Goal: Information Seeking & Learning: Understand process/instructions

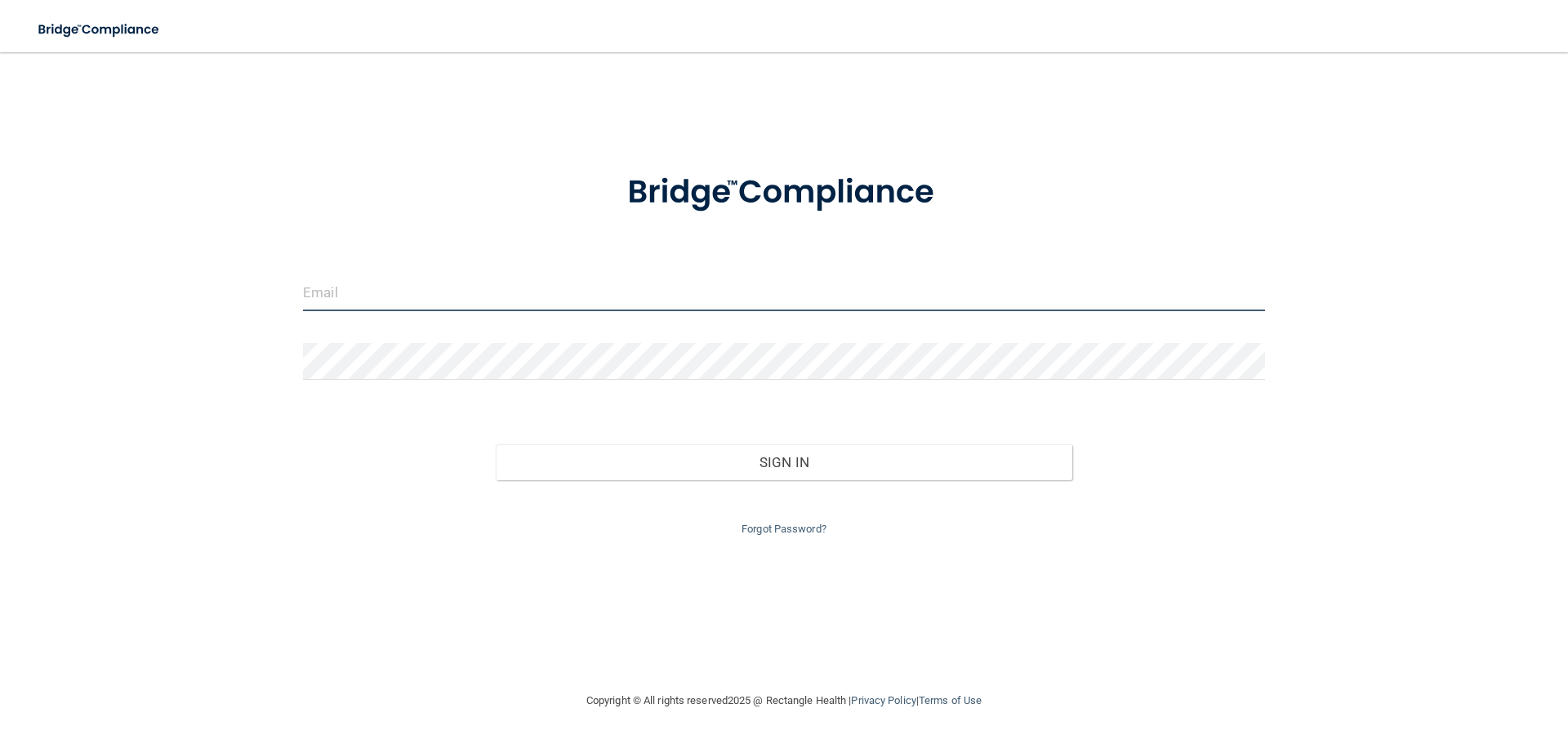
click at [404, 298] on input "email" at bounding box center [784, 293] width 962 height 36
type input "[EMAIL_ADDRESS][DOMAIN_NAME]"
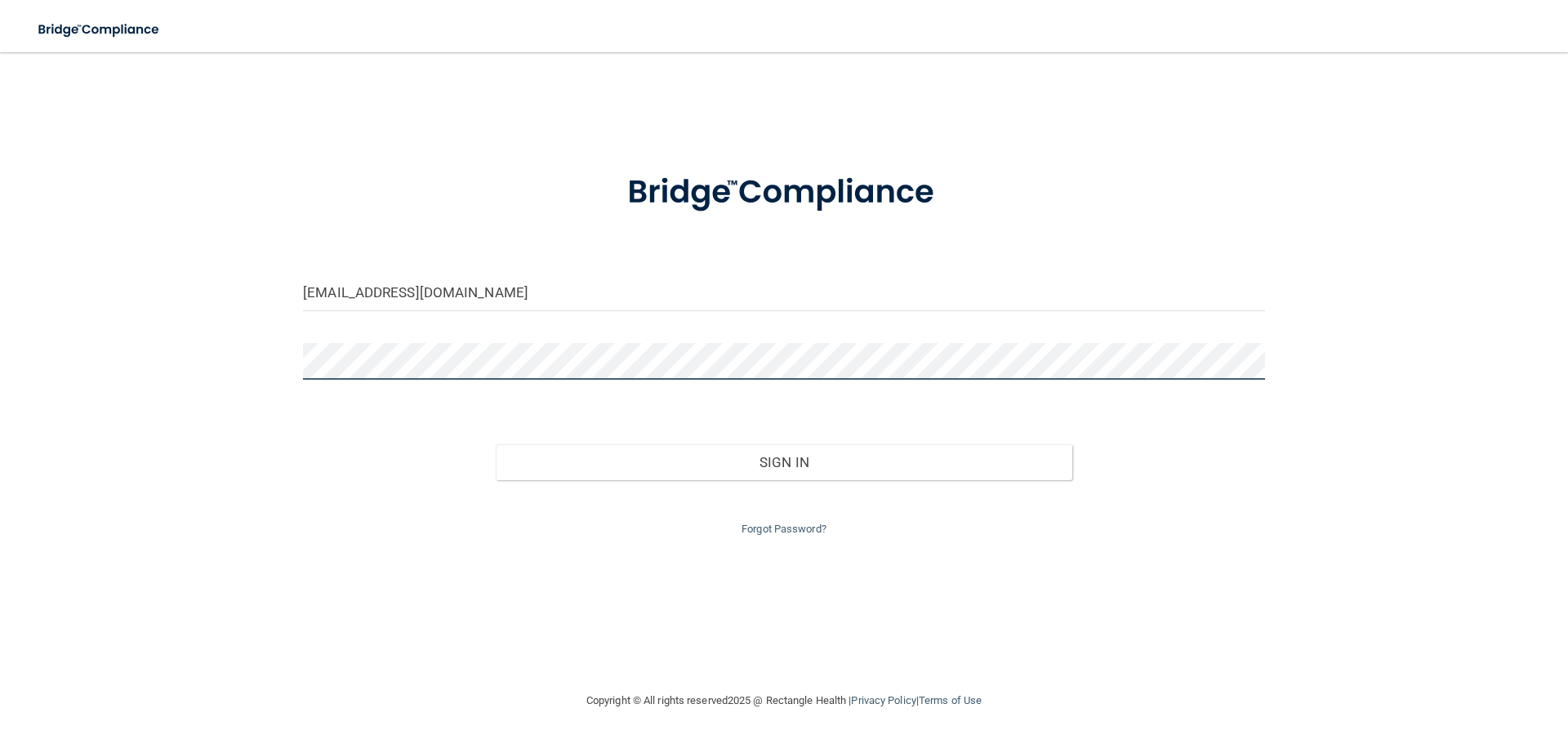
click at [496, 444] on button "Sign In" at bounding box center [784, 462] width 577 height 36
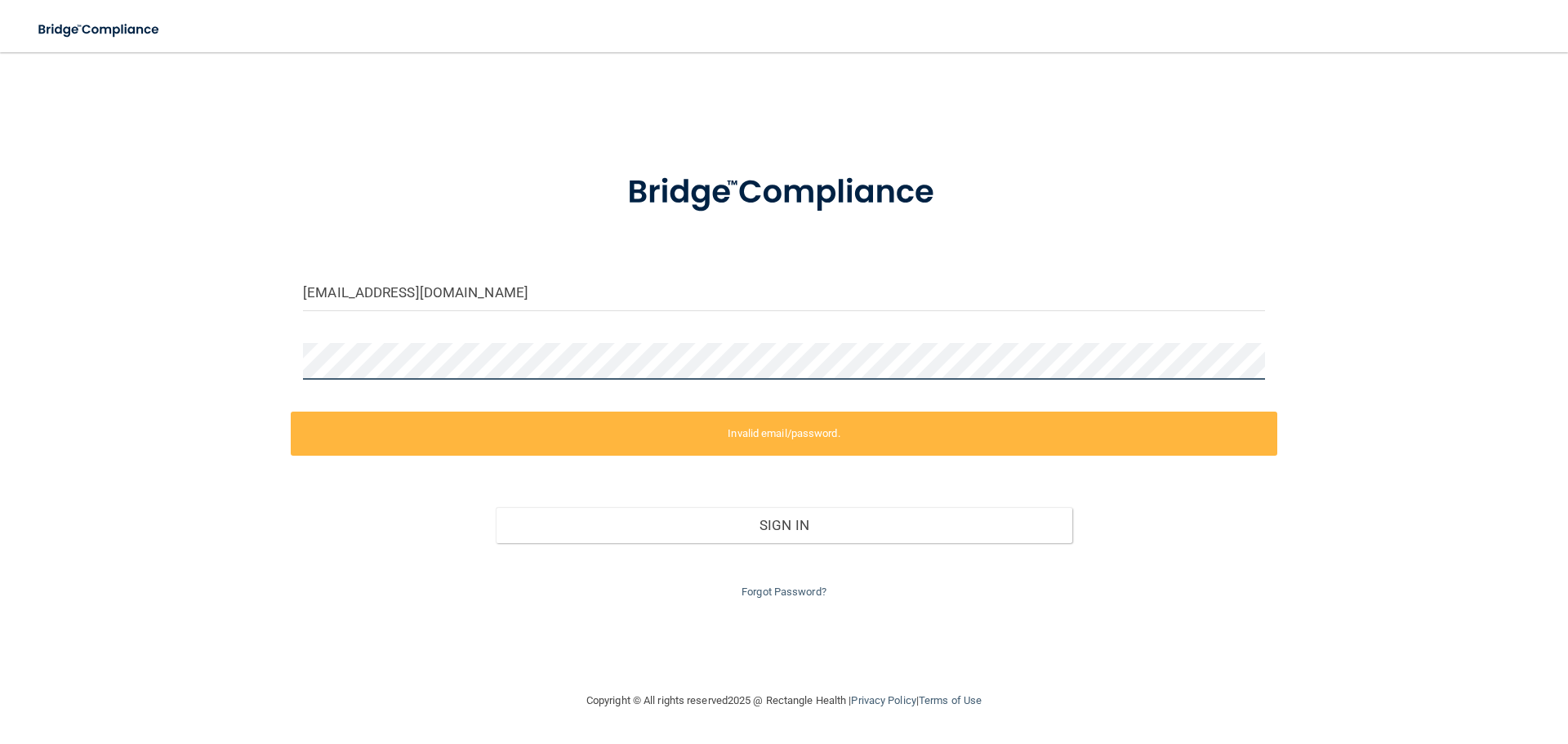
click at [62, 333] on div "[EMAIL_ADDRESS][DOMAIN_NAME] Invalid email/password. You don't have permission …" at bounding box center [784, 372] width 1503 height 606
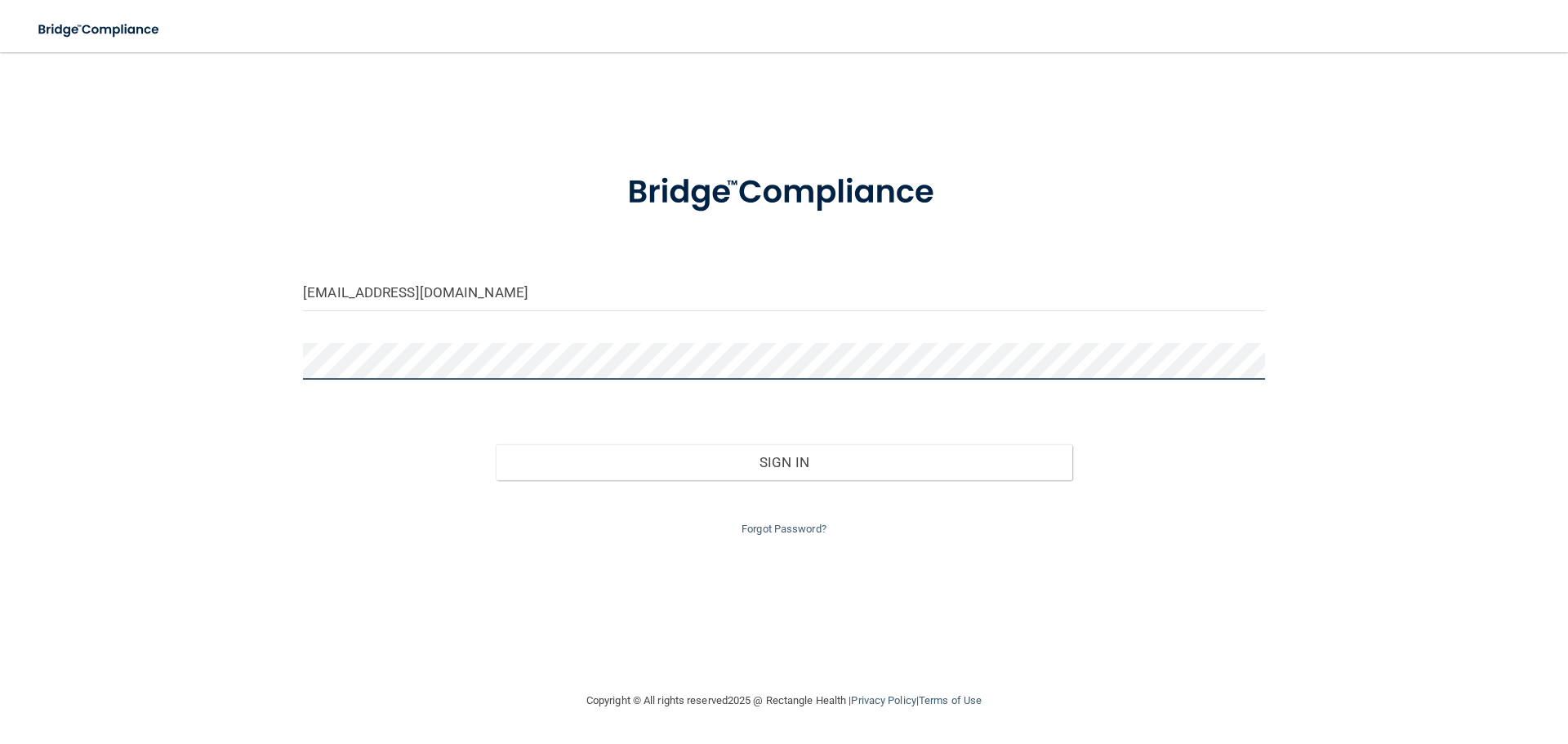
click at [496, 444] on button "Sign In" at bounding box center [784, 462] width 577 height 36
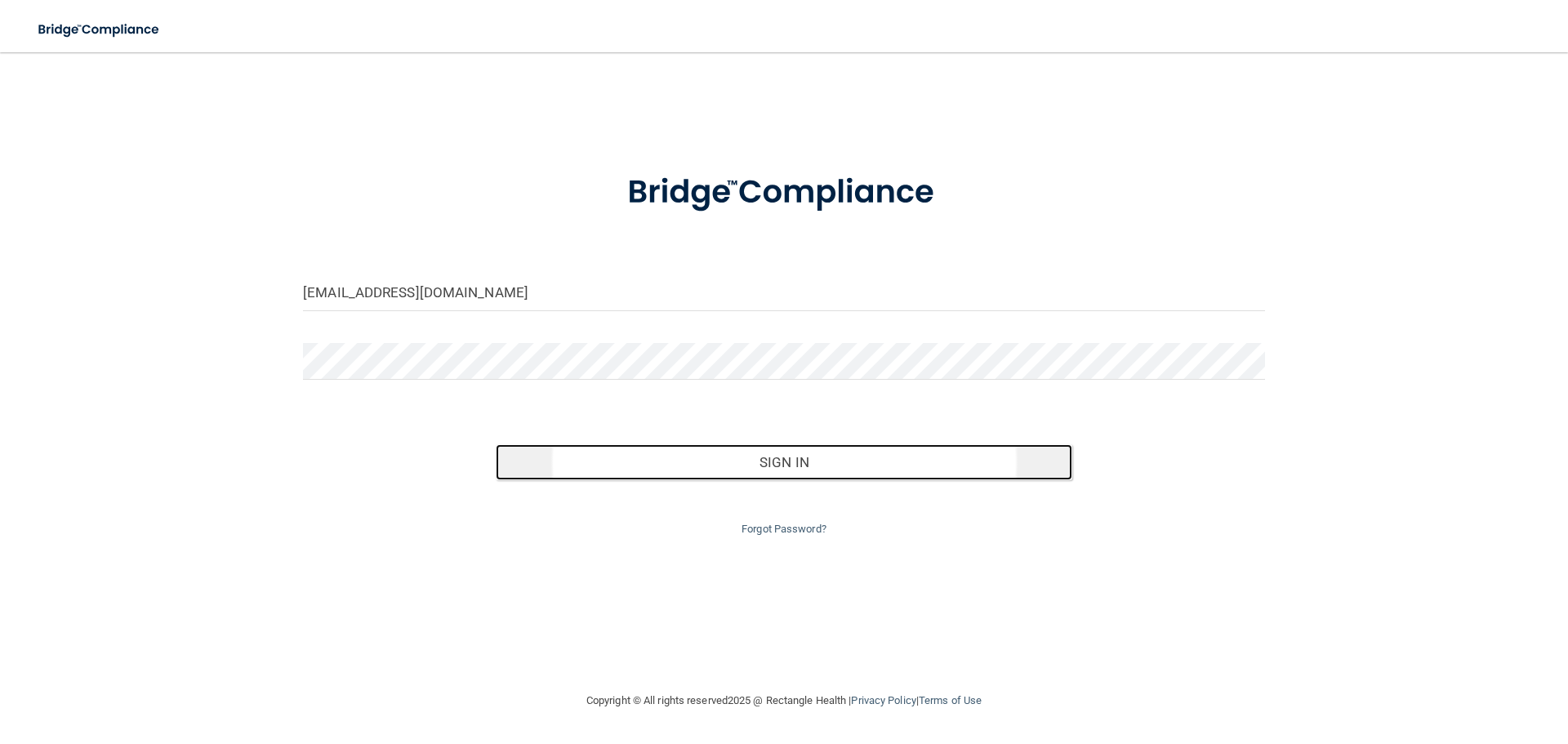
click at [554, 475] on button "Sign In" at bounding box center [784, 462] width 577 height 36
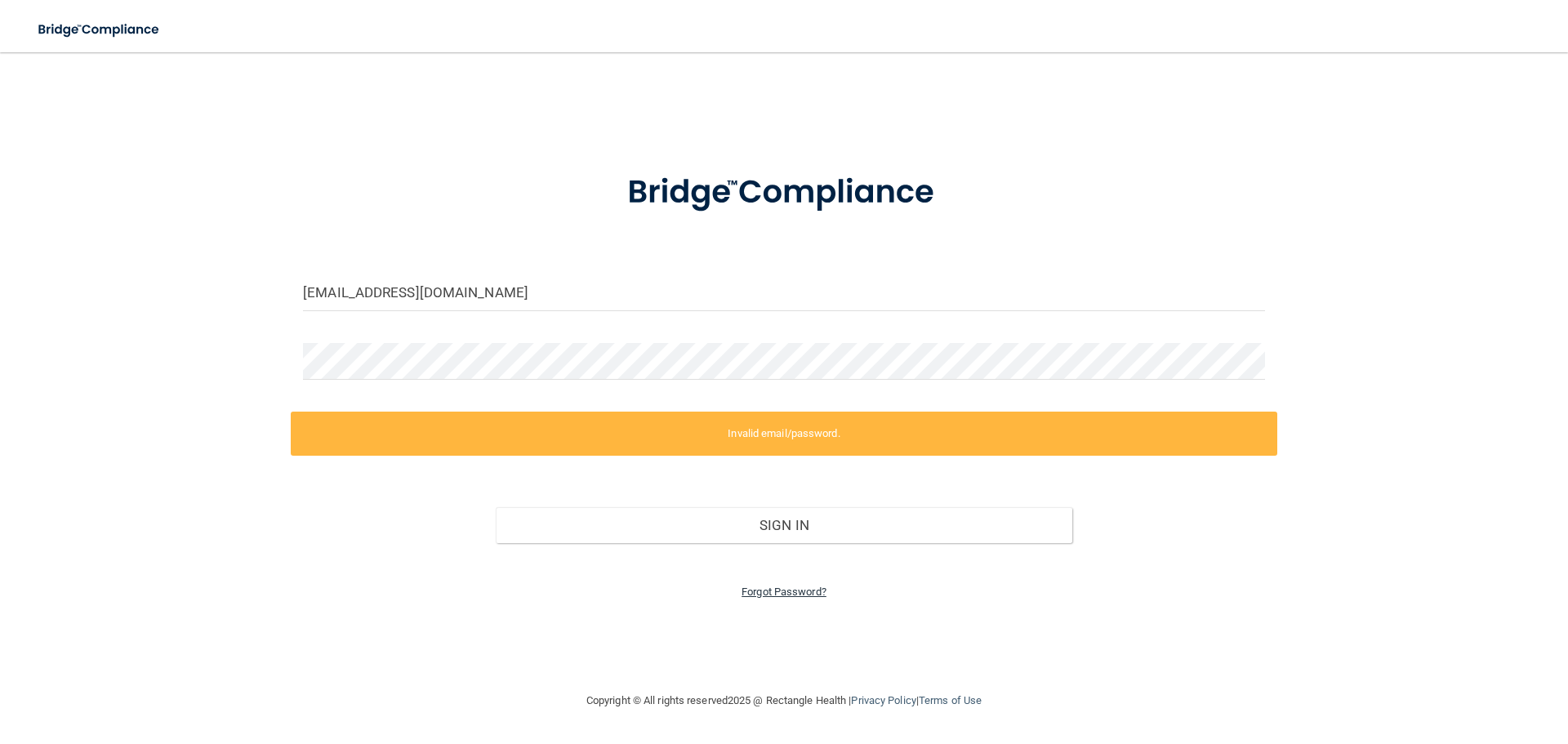
click at [800, 597] on link "Forgot Password?" at bounding box center [784, 592] width 85 height 12
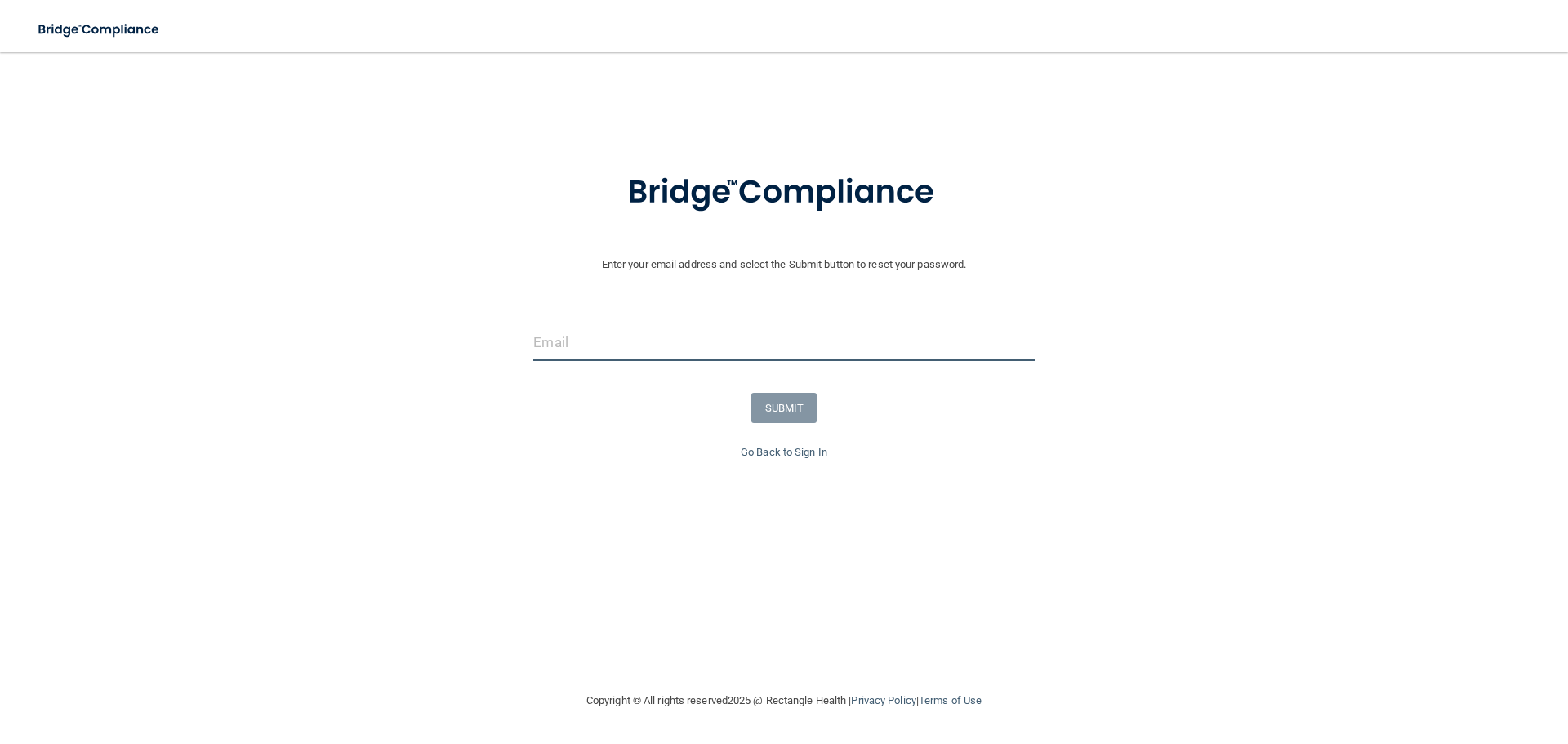
click at [637, 331] on input "email" at bounding box center [783, 343] width 501 height 36
type input "[EMAIL_ADDRESS][DOMAIN_NAME]"
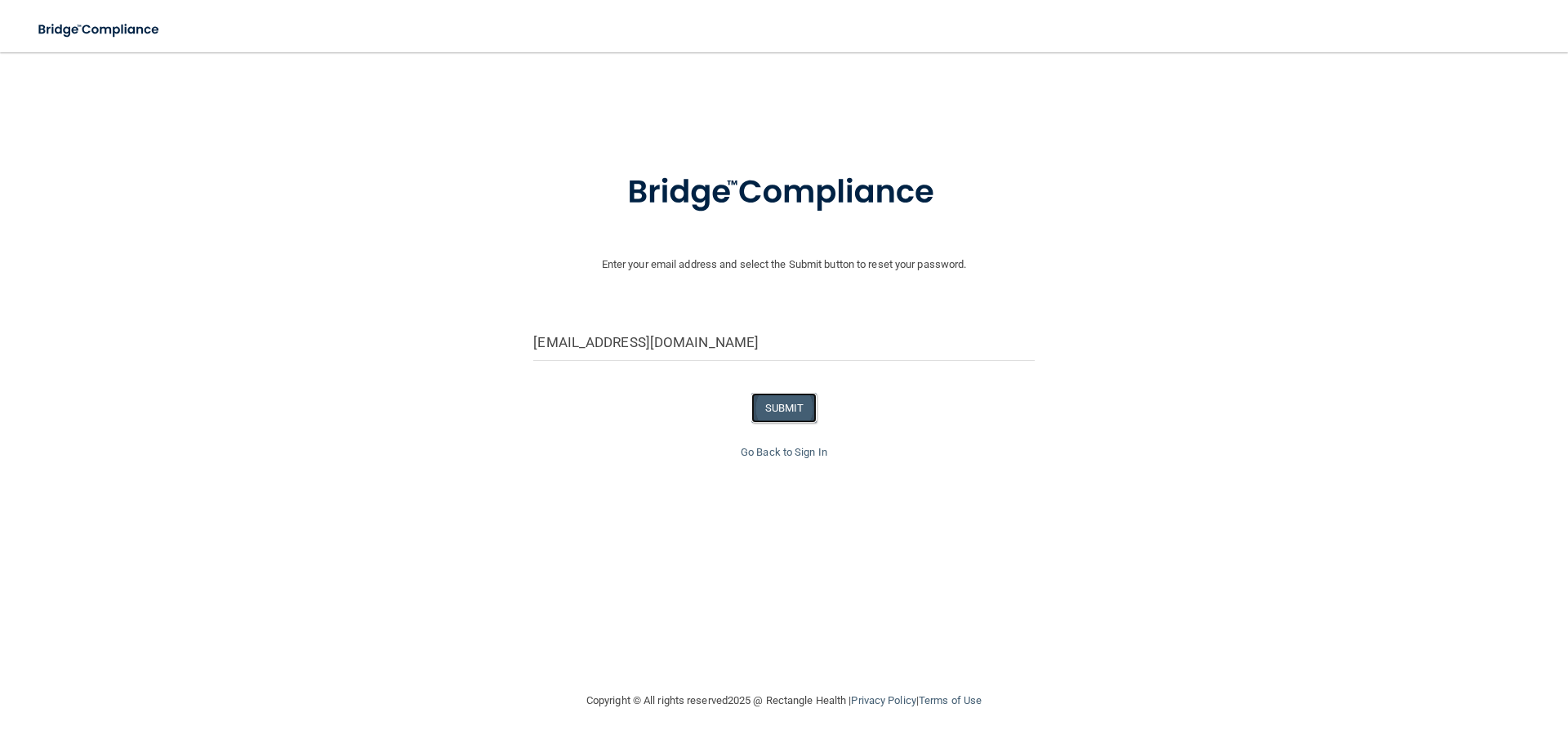
click at [774, 416] on button "SUBMIT" at bounding box center [785, 408] width 66 height 30
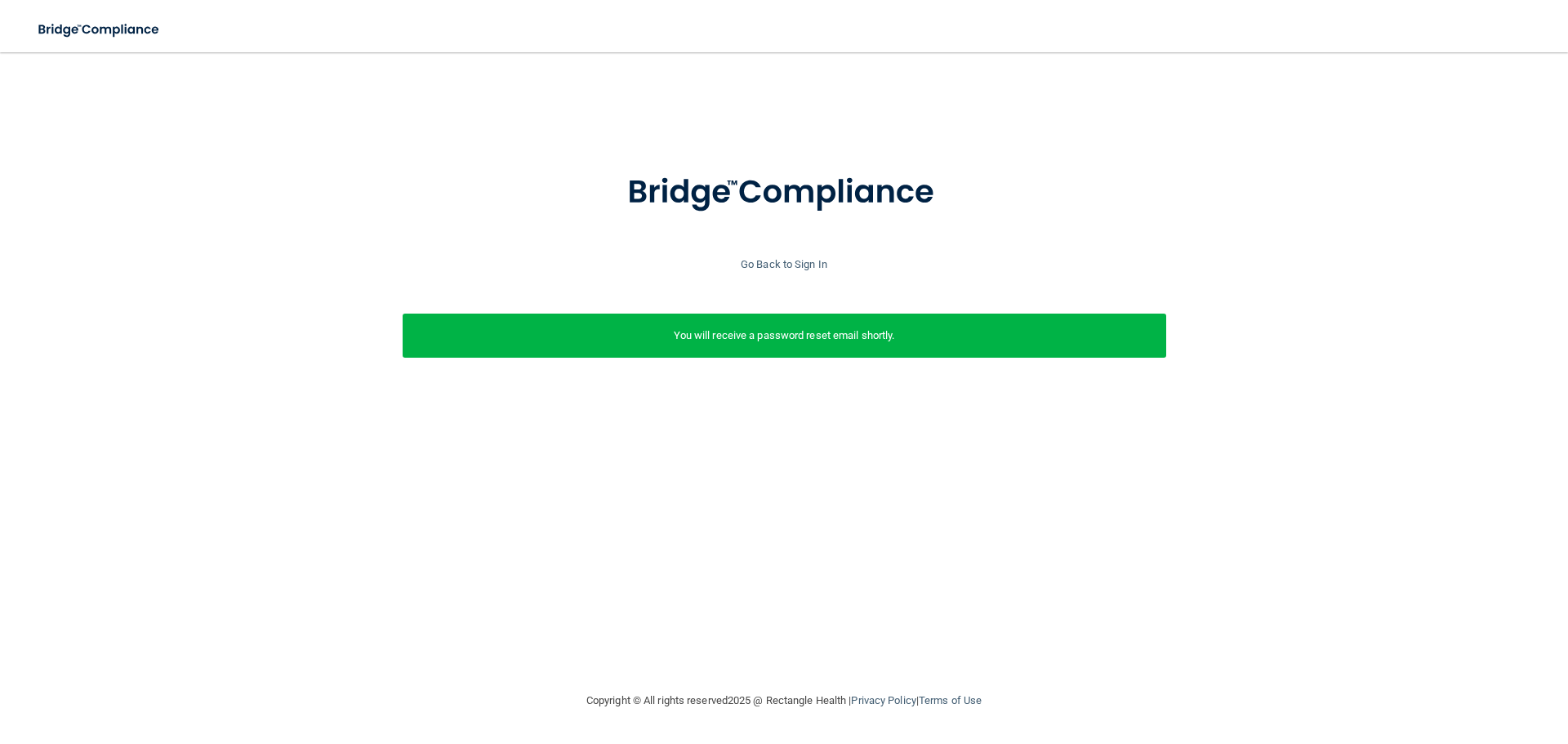
click at [779, 339] on p "You will receive a password reset email shortly." at bounding box center [784, 335] width 739 height 20
click at [825, 261] on link "Go Back to Sign In" at bounding box center [784, 264] width 87 height 12
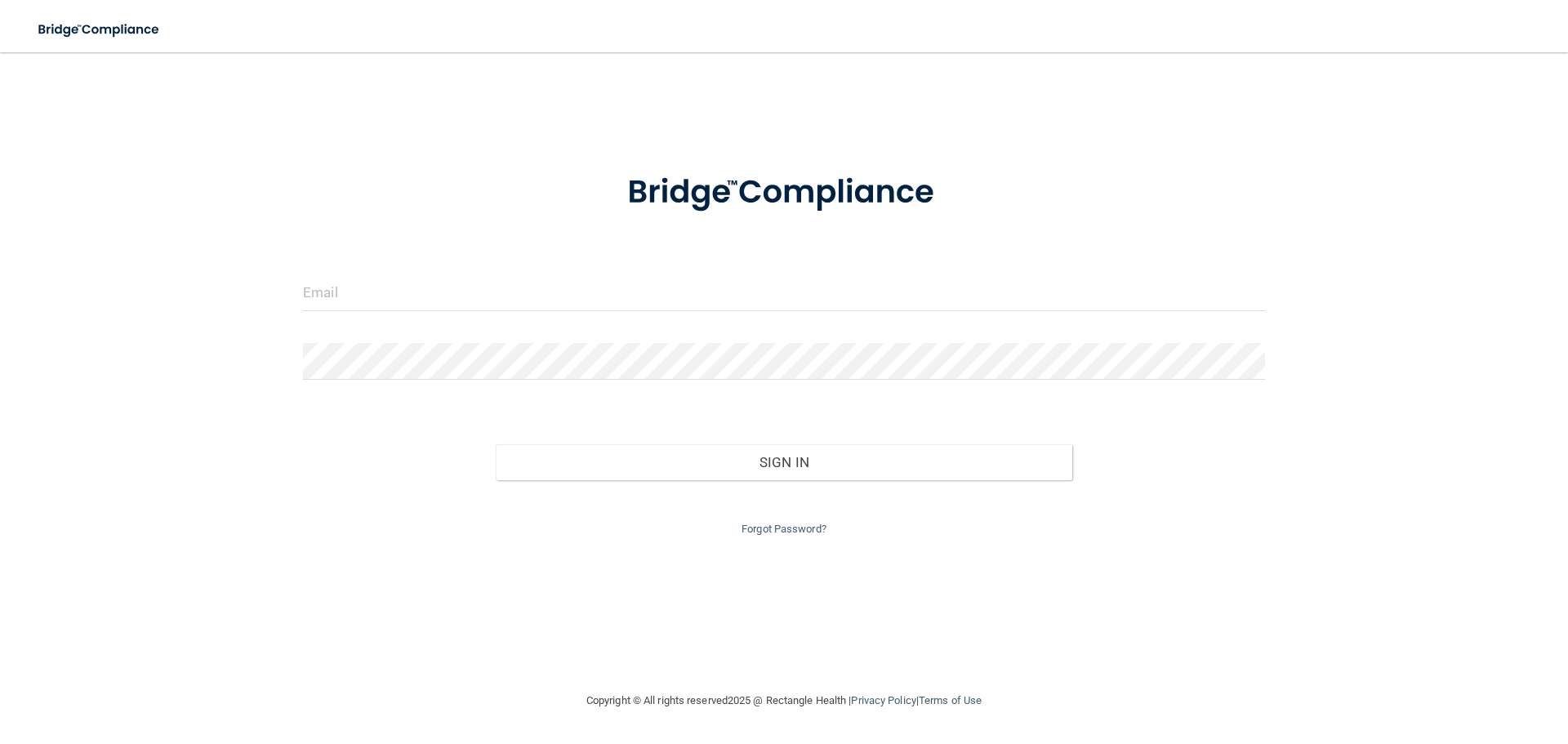
click at [372, 273] on form "Invalid email/password. You don't have permission to access that page. Sign In …" at bounding box center [784, 345] width 962 height 389
click at [368, 281] on input "email" at bounding box center [784, 293] width 962 height 36
type input "[EMAIL_ADDRESS][DOMAIN_NAME]"
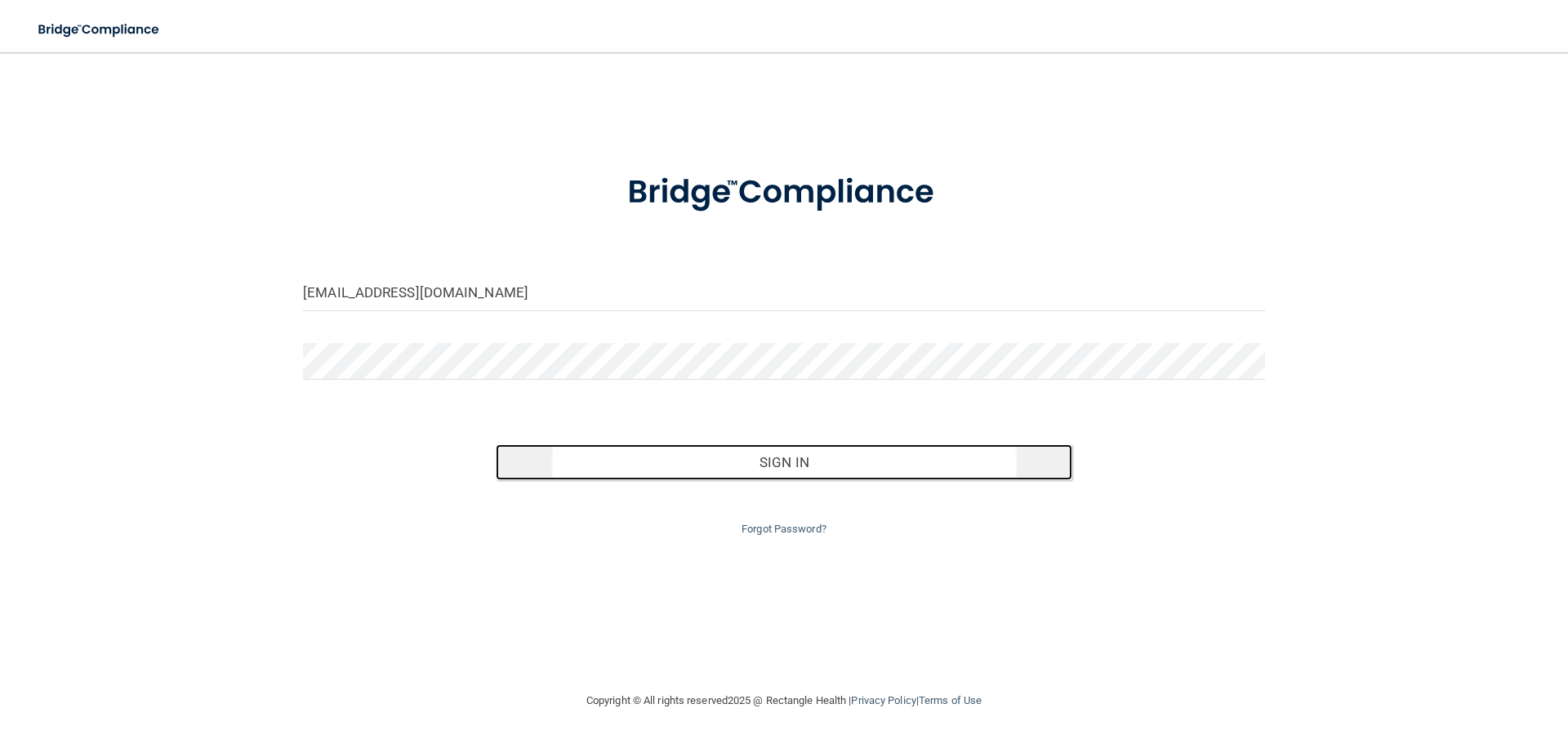
click at [576, 472] on button "Sign In" at bounding box center [784, 462] width 577 height 36
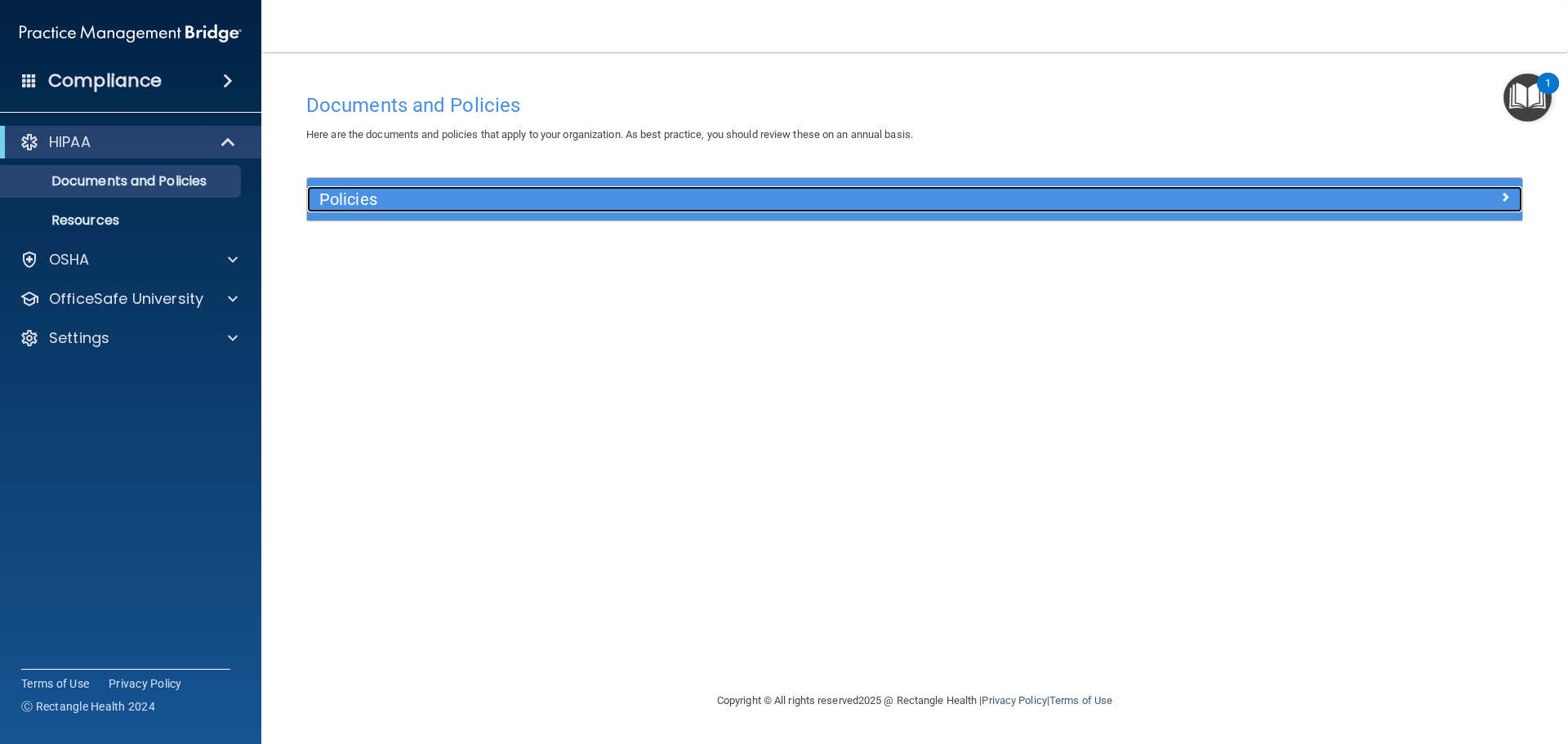
click at [346, 213] on div "Policies" at bounding box center [763, 200] width 912 height 26
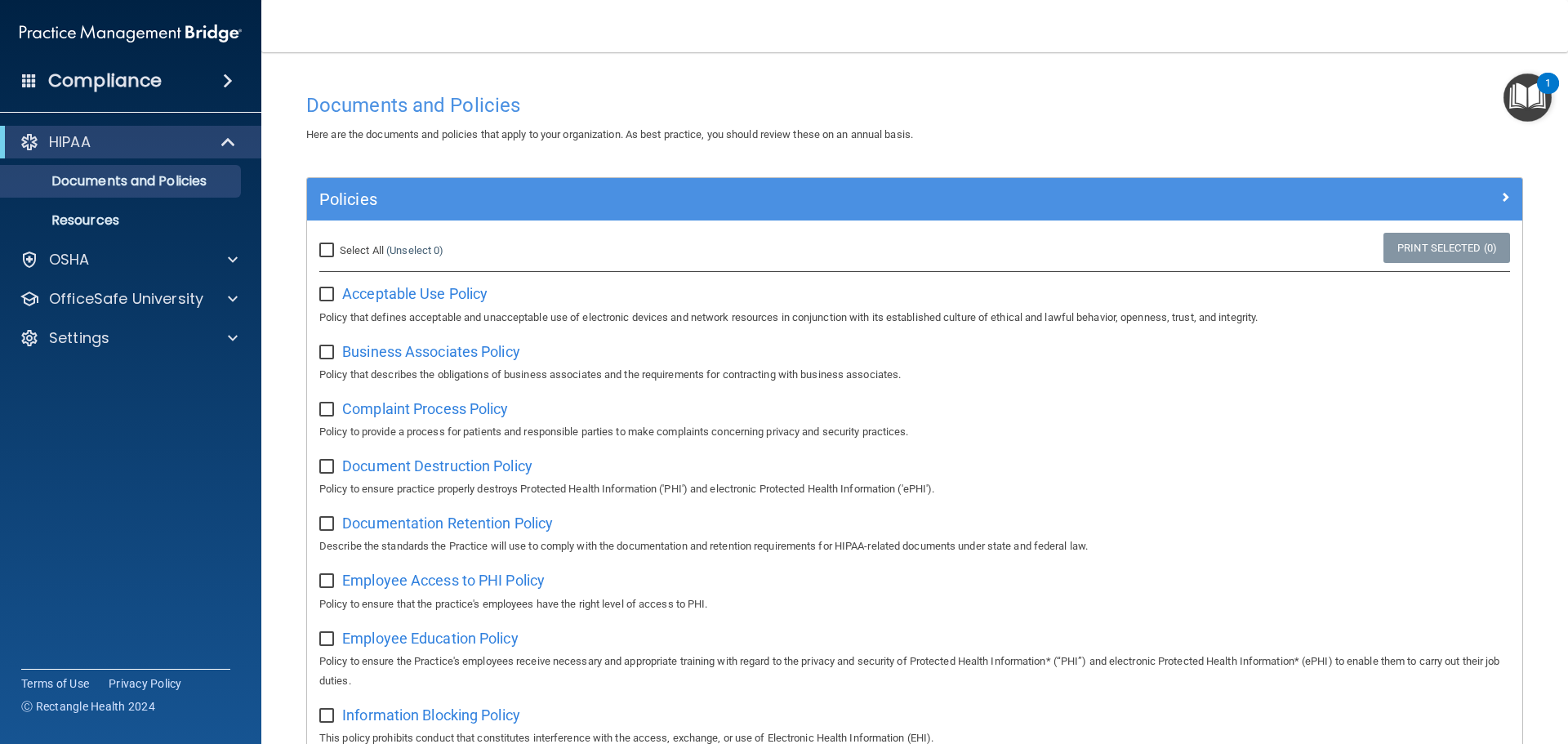
click at [328, 293] on input "checkbox" at bounding box center [329, 294] width 19 height 13
click at [325, 293] on input "checkbox" at bounding box center [329, 294] width 19 height 13
checkbox input "false"
click at [390, 294] on span "Acceptable Use Policy" at bounding box center [414, 293] width 145 height 17
click at [397, 356] on span "Business Associates Policy" at bounding box center [431, 352] width 178 height 17
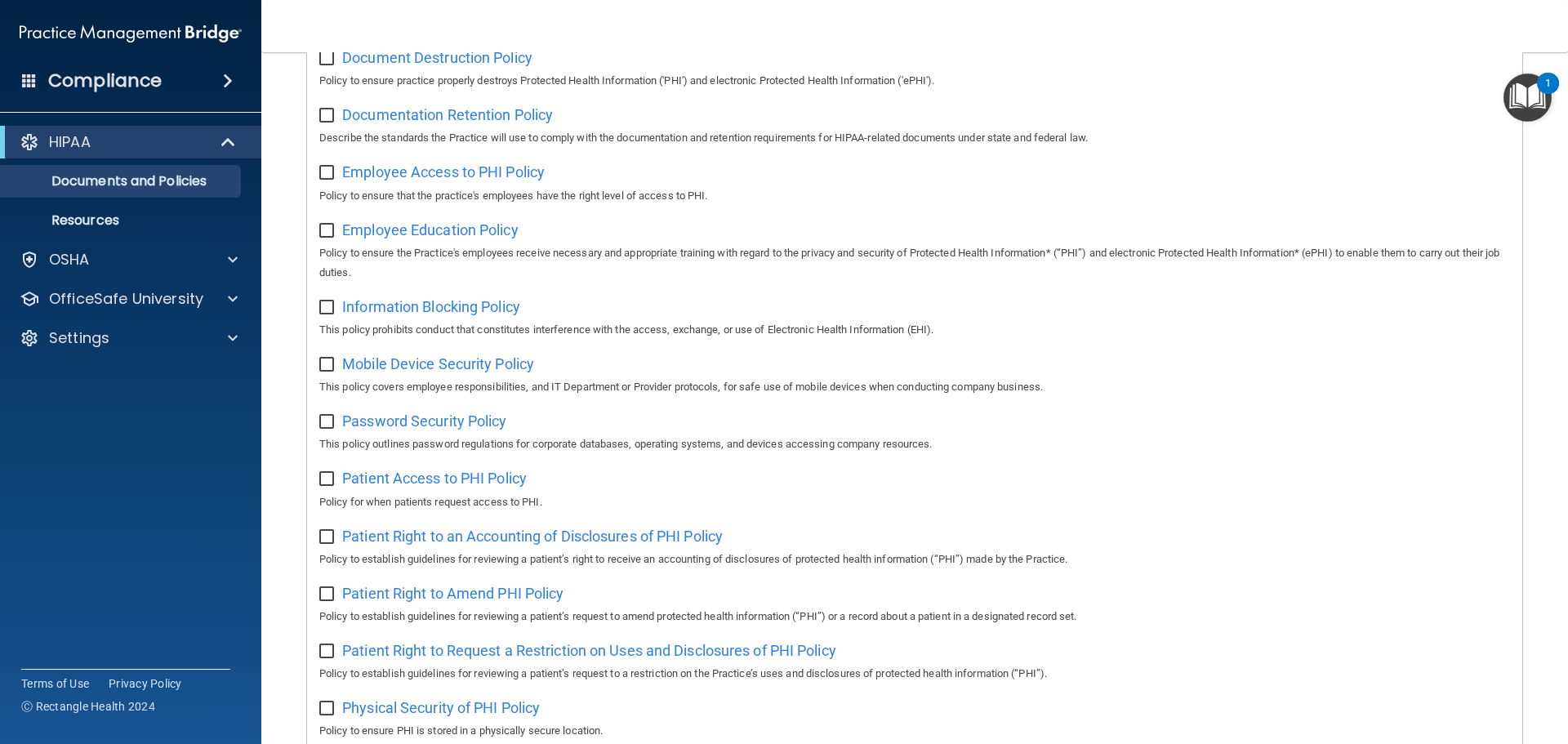
scroll to position [817, 0]
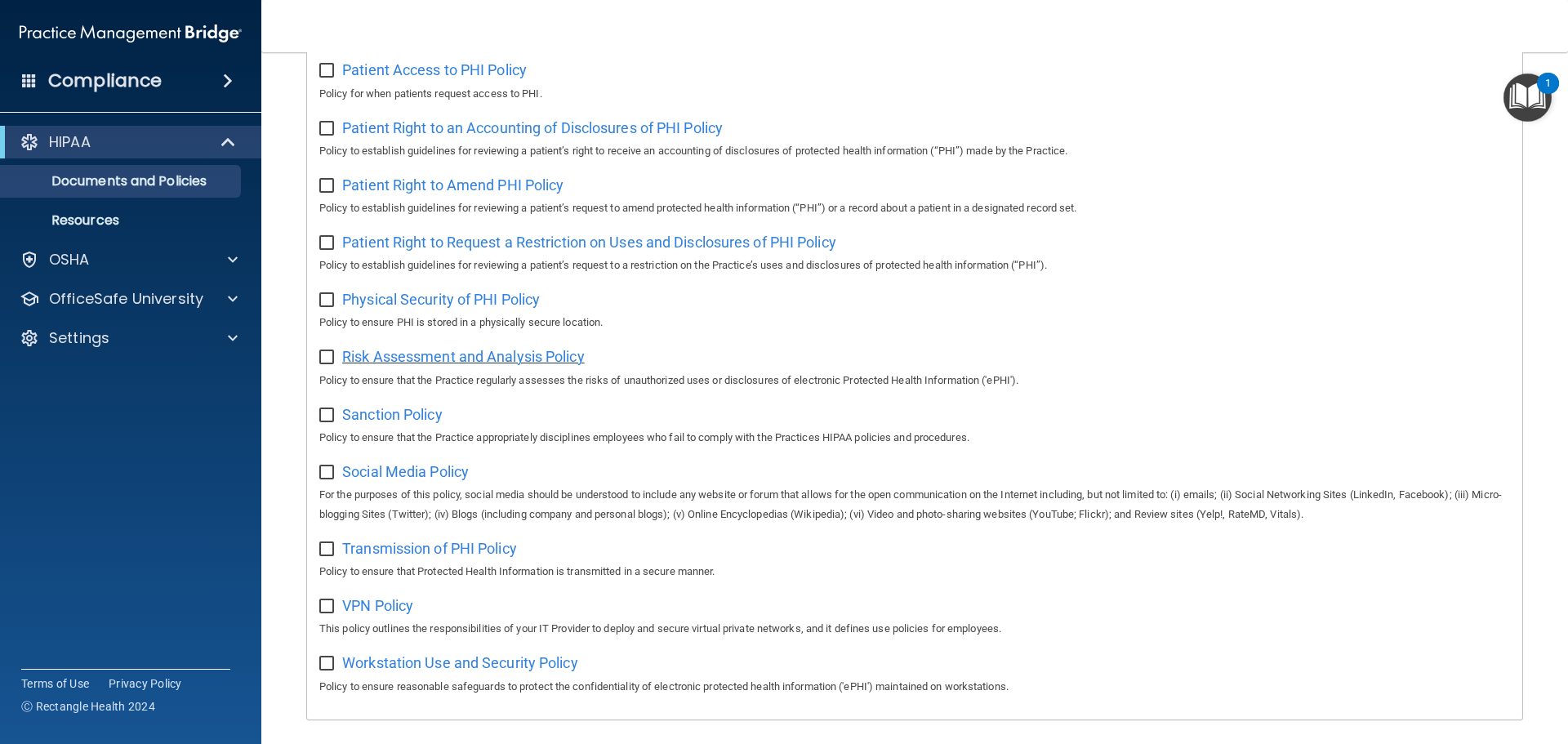
click at [484, 365] on span "Risk Assessment and Analysis Policy" at bounding box center [463, 357] width 242 height 17
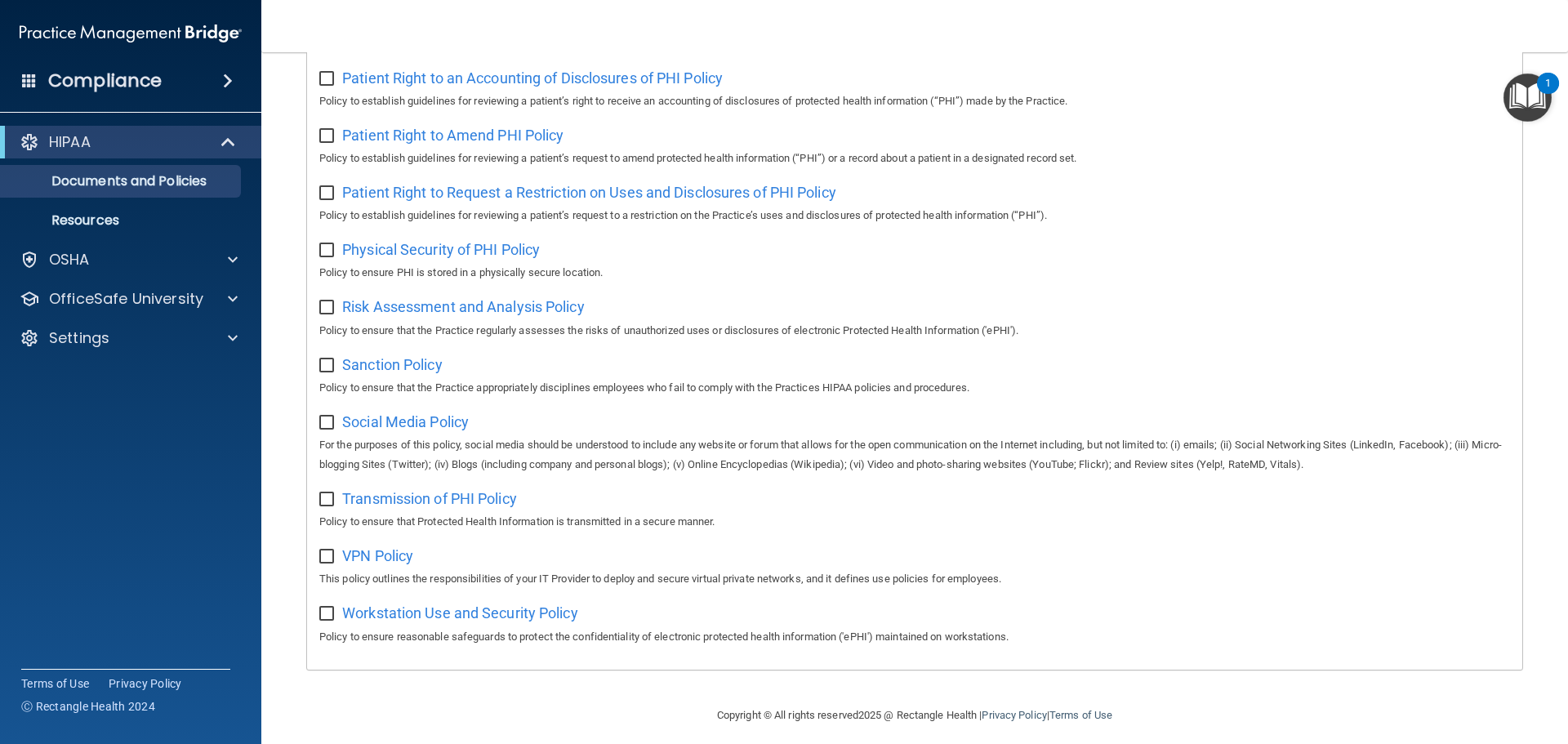
scroll to position [894, 0]
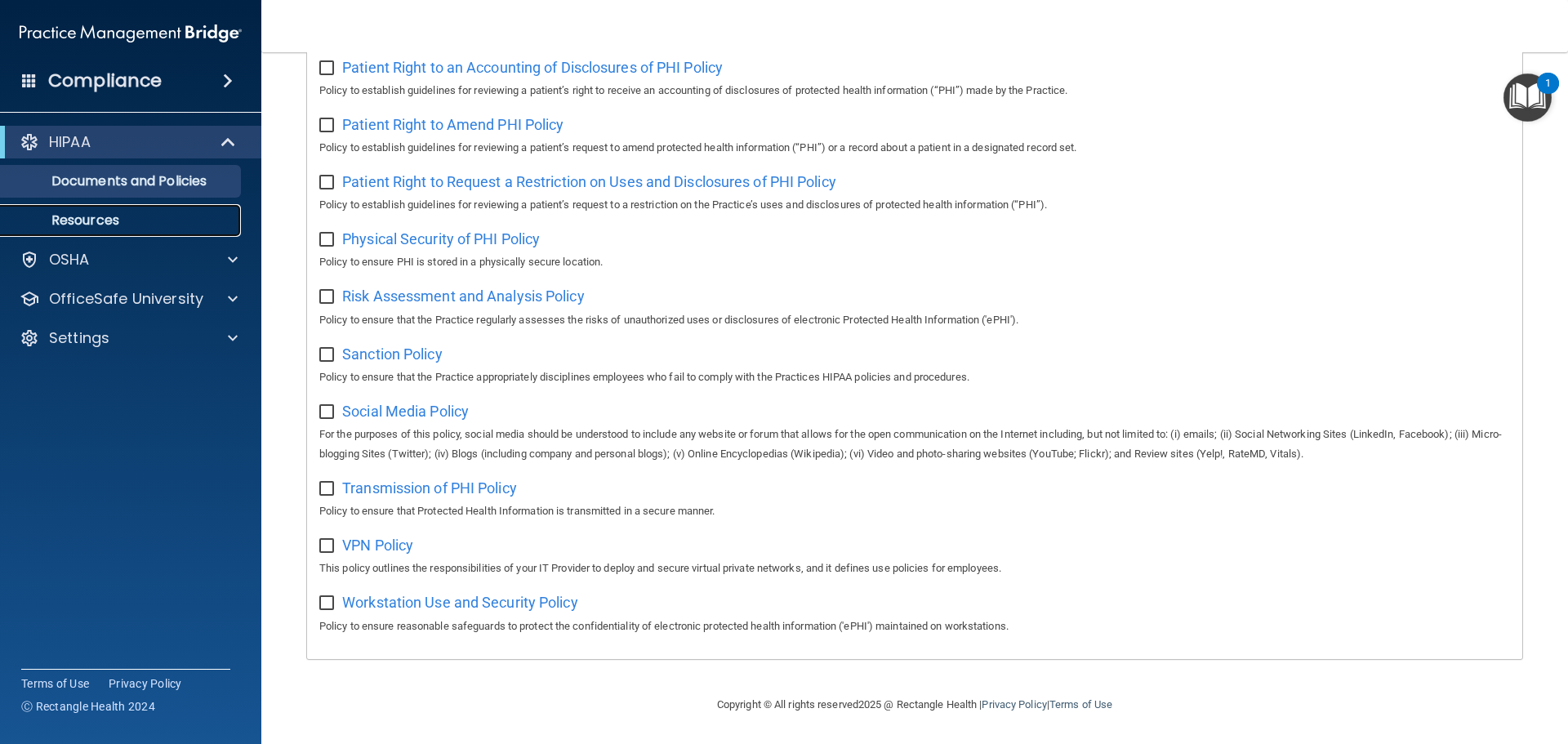
click at [96, 217] on p "Resources" at bounding box center [122, 221] width 223 height 16
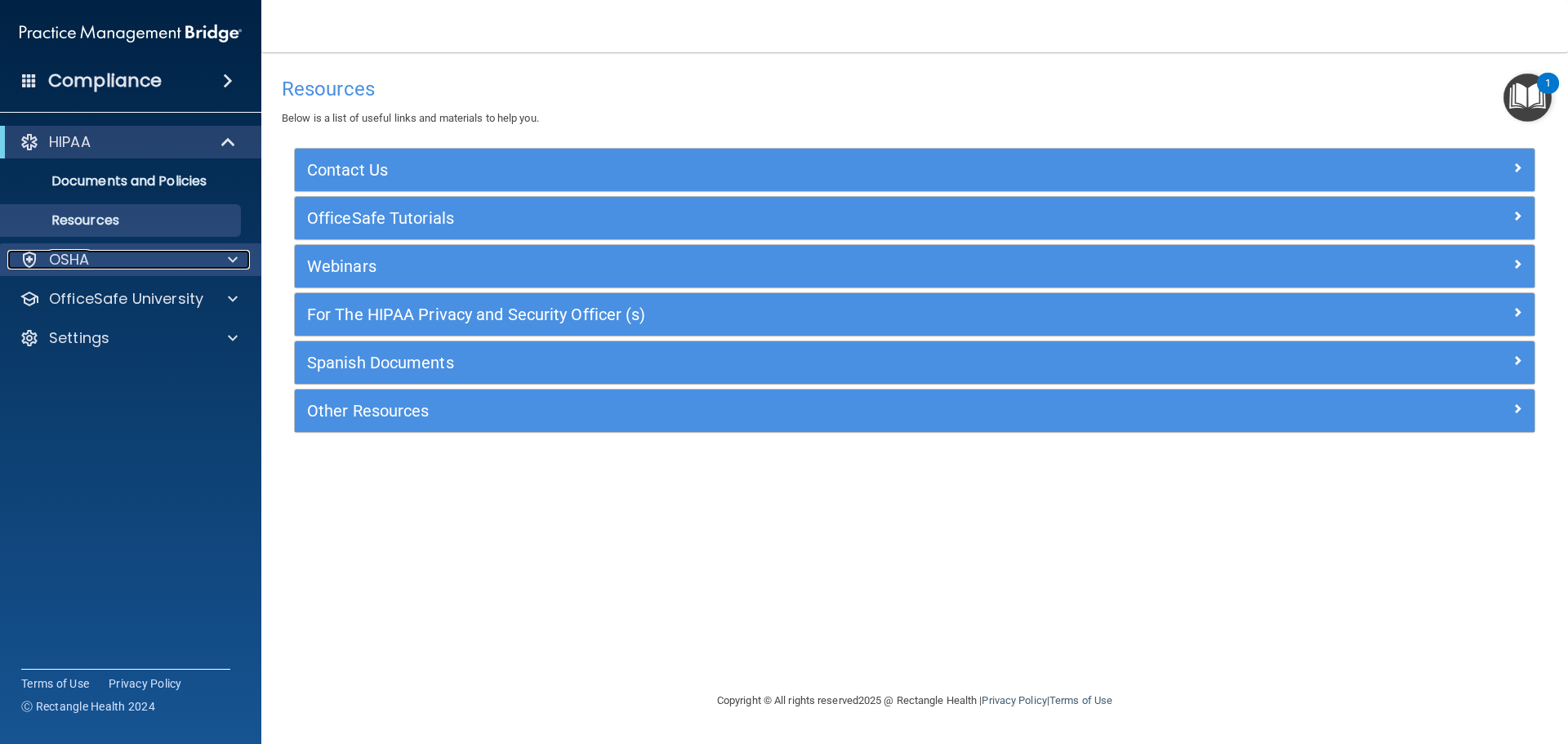
click at [79, 257] on p "OSHA" at bounding box center [69, 260] width 41 height 20
click at [89, 267] on p "OSHA" at bounding box center [69, 260] width 41 height 20
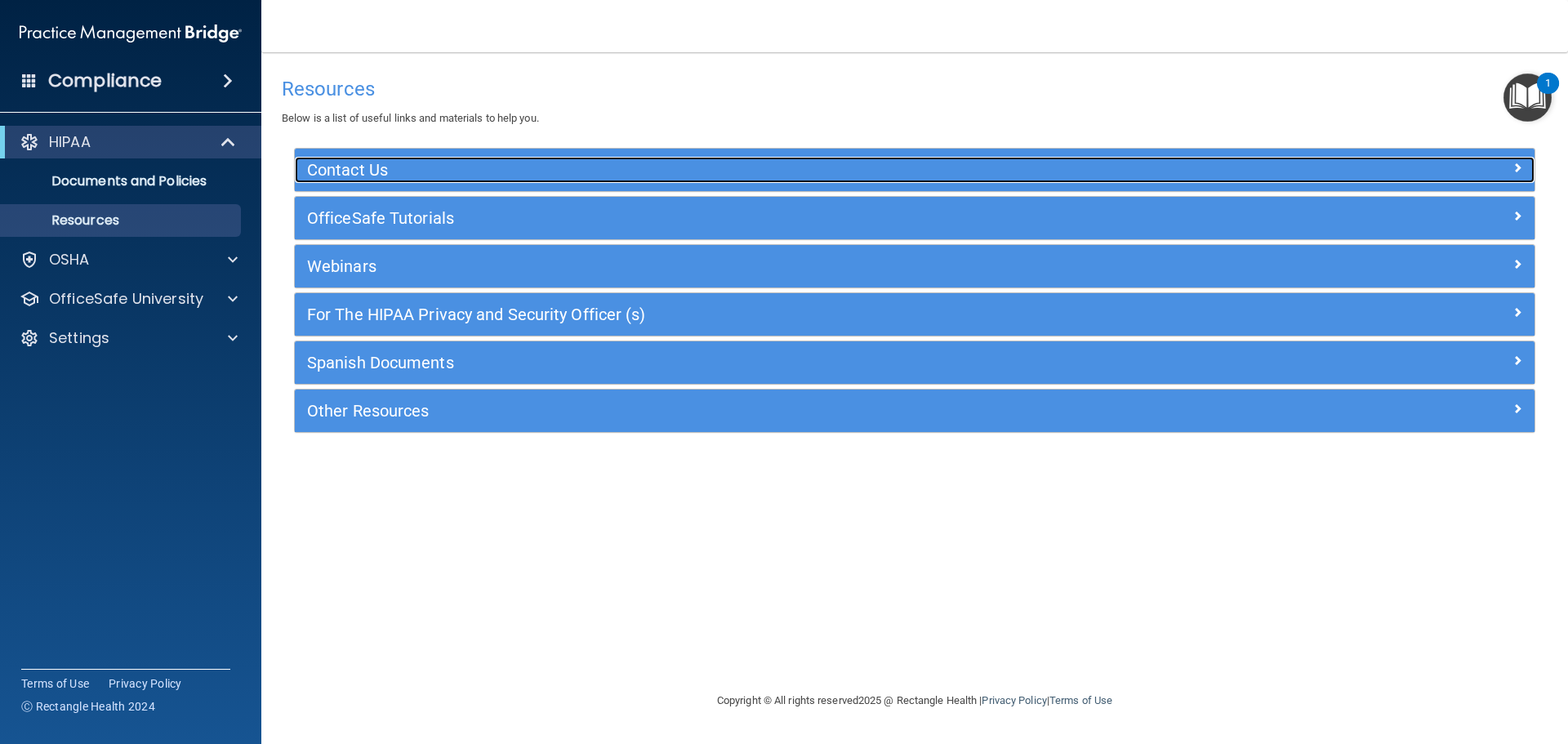
click at [423, 167] on h5 "Contact Us" at bounding box center [760, 169] width 906 height 18
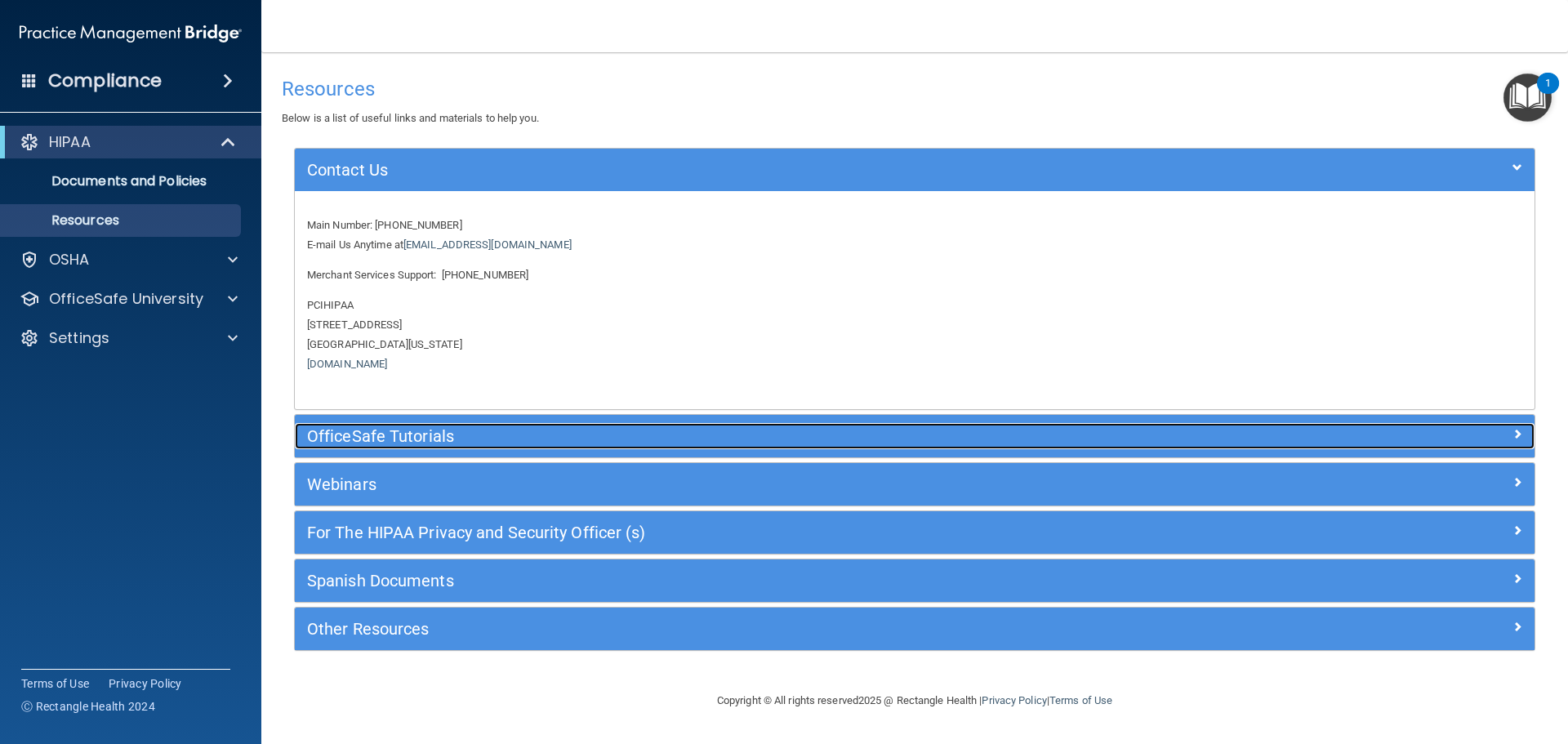
click at [397, 427] on h5 "OfficeSafe Tutorials" at bounding box center [760, 436] width 906 height 18
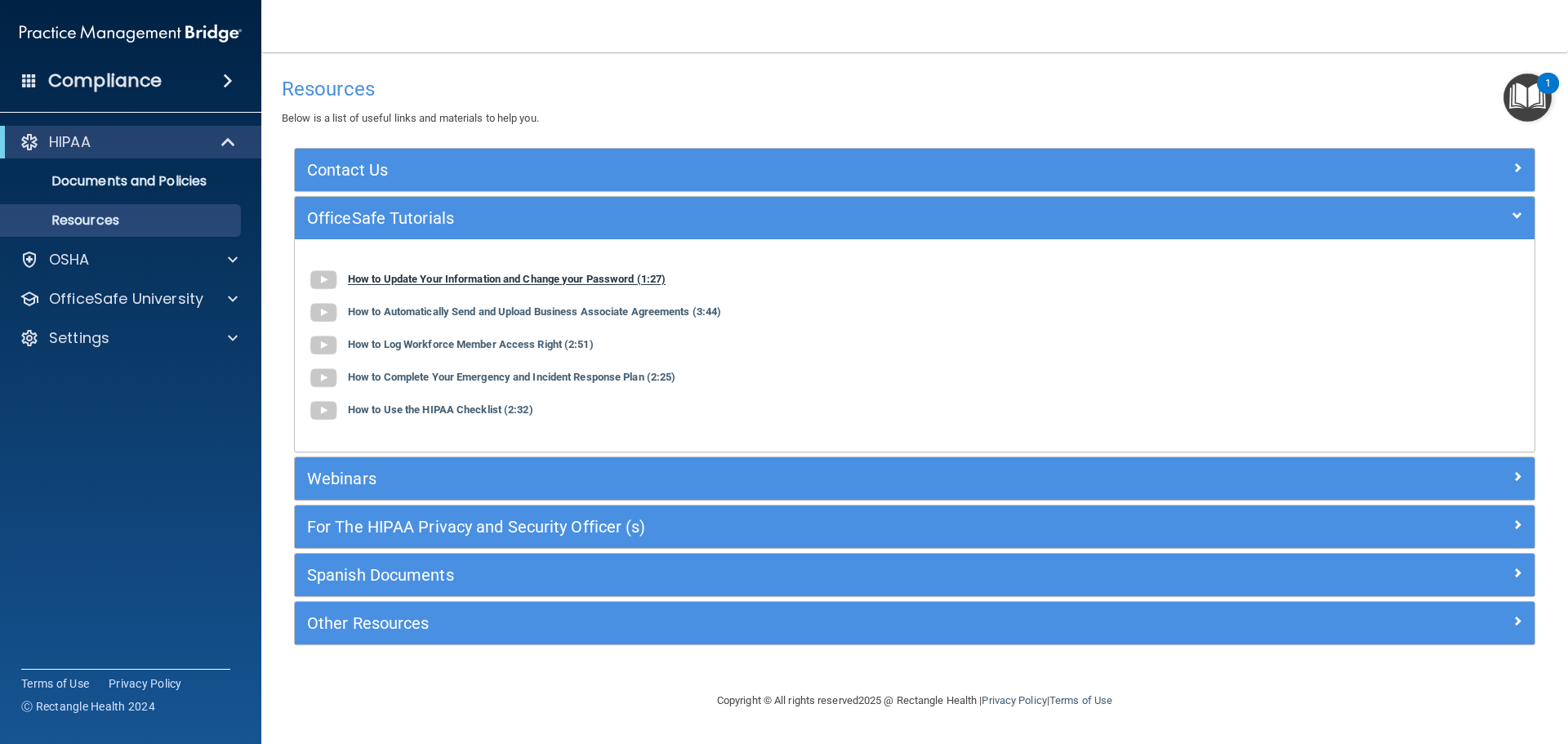
click at [432, 283] on b "How to Update Your Information and Change your Password (1:27)" at bounding box center [507, 280] width 318 height 12
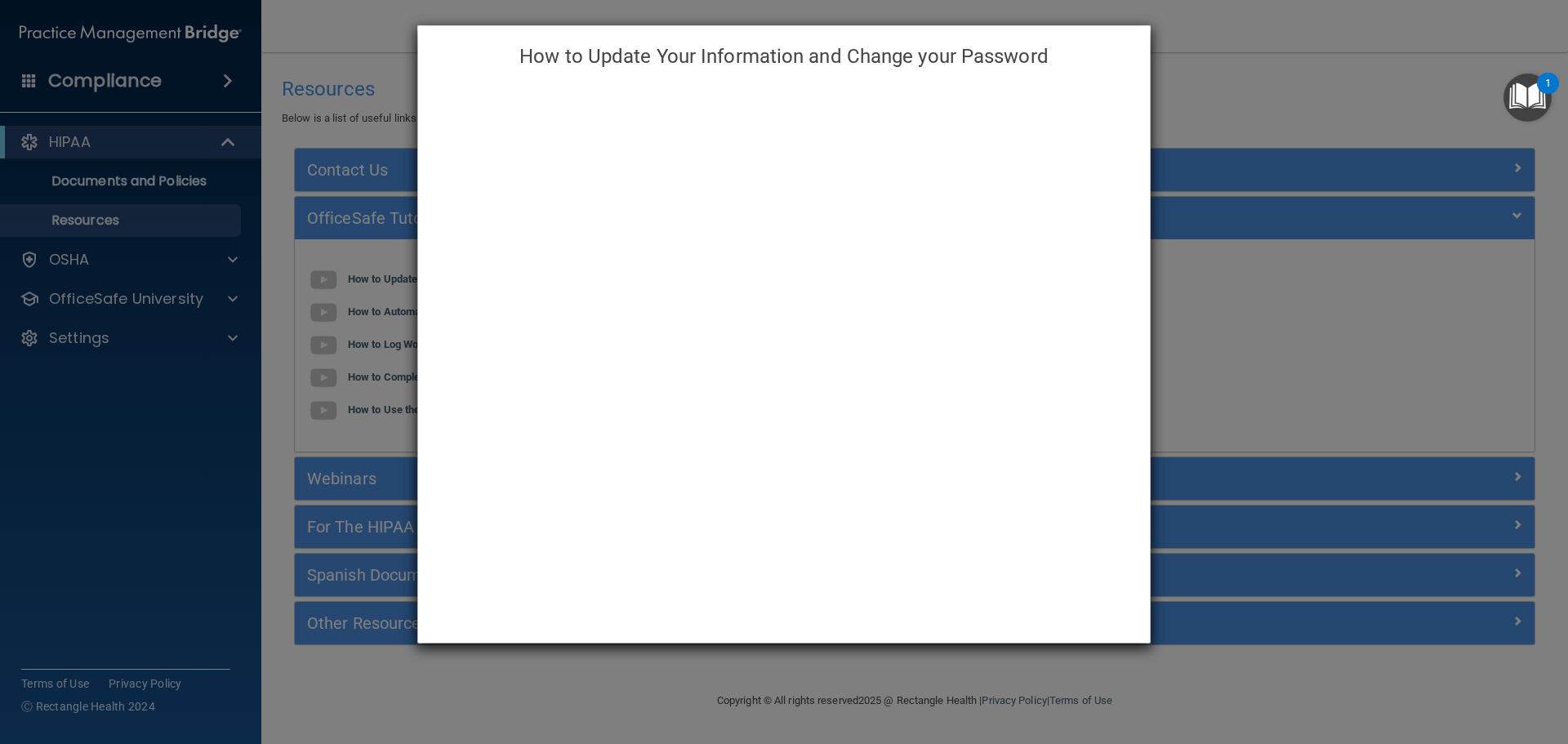
click at [1359, 88] on div "How to Update Your Information and Change your Password" at bounding box center [784, 372] width 1568 height 744
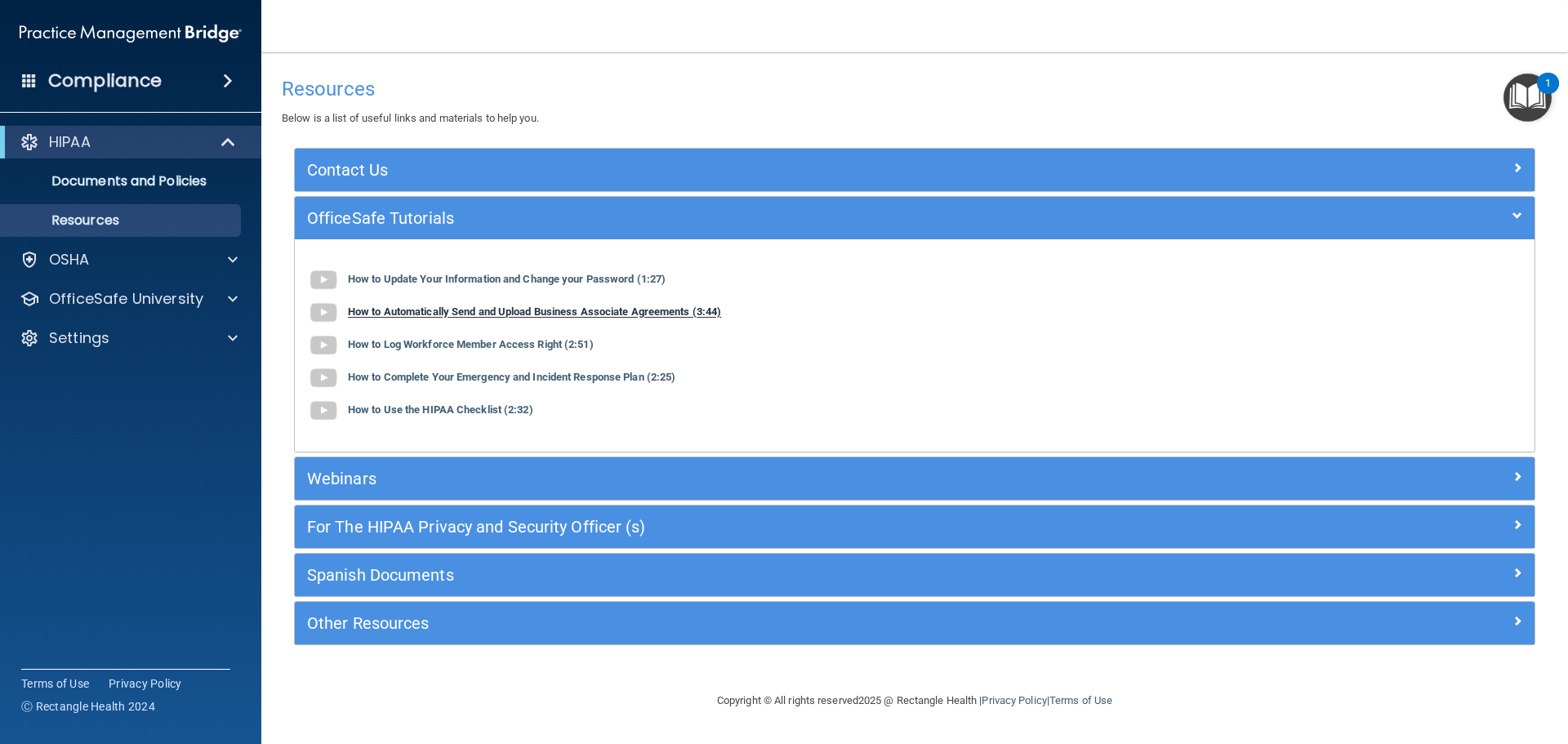
click at [377, 313] on b "How to Automatically Send and Upload Business Associate Agreements (3:44)" at bounding box center [535, 313] width 373 height 12
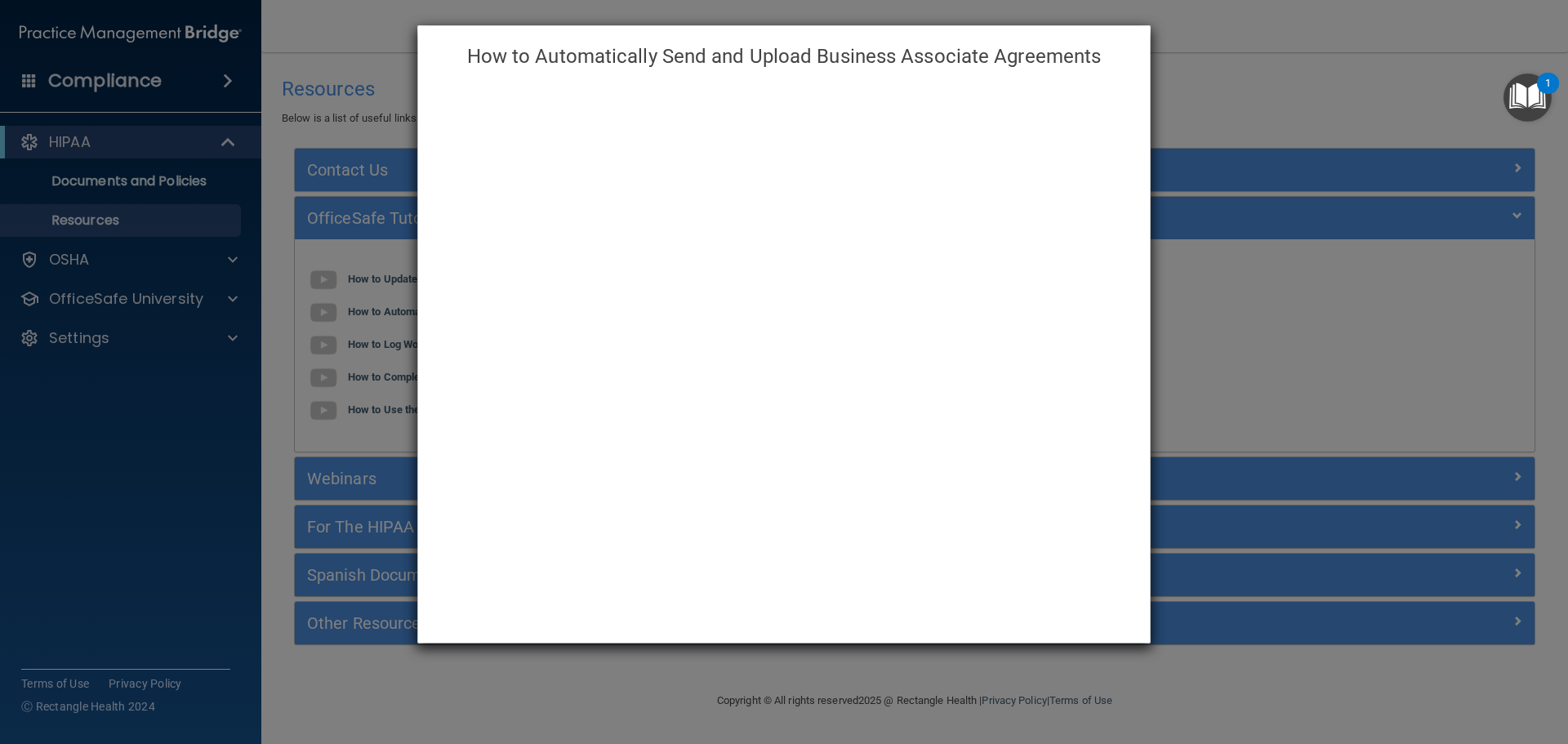
click at [302, 56] on div "How to Automatically Send and Upload Business Associate Agreements" at bounding box center [784, 372] width 1568 height 744
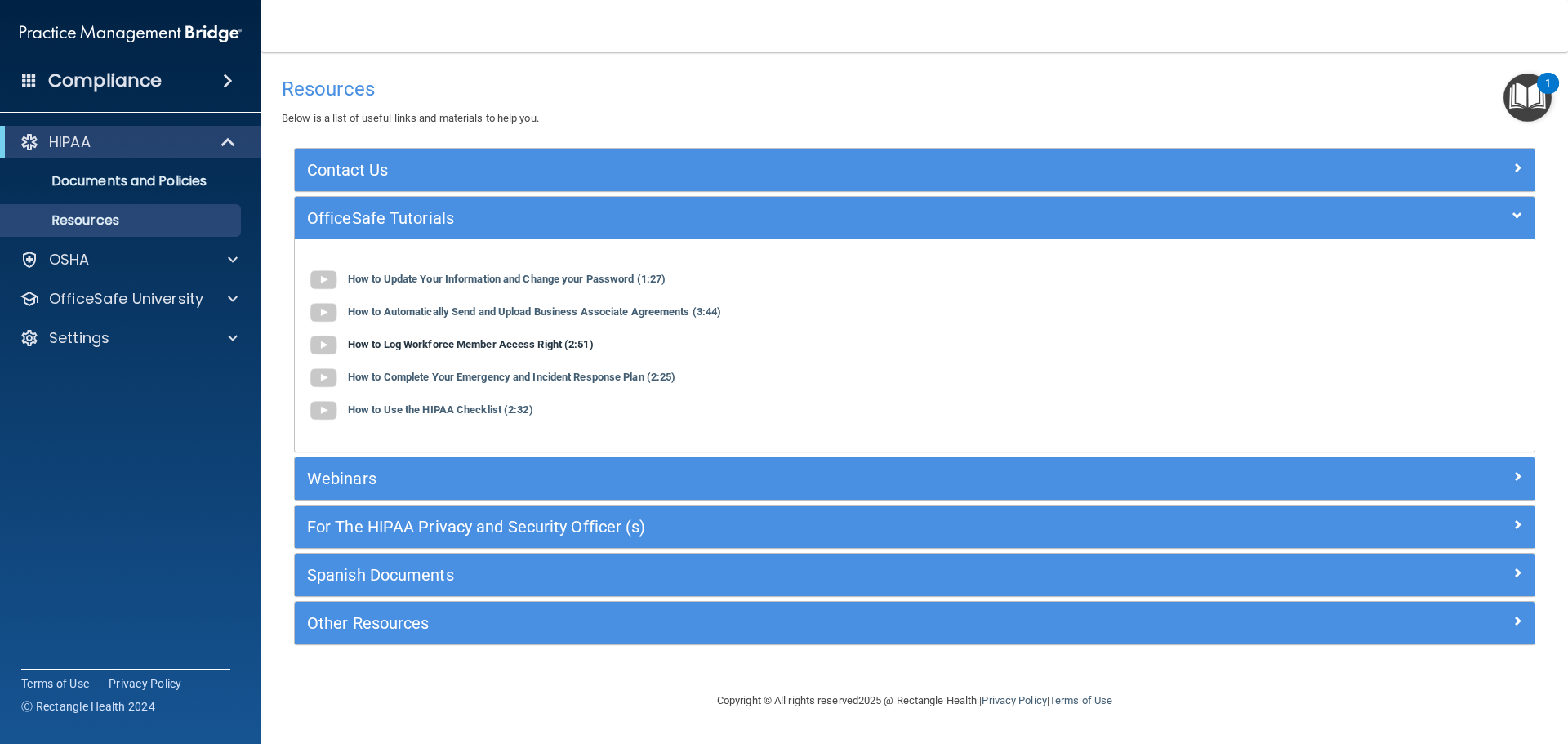
click at [405, 345] on b "How to Log Workforce Member Access Right (2:51)" at bounding box center [471, 345] width 246 height 12
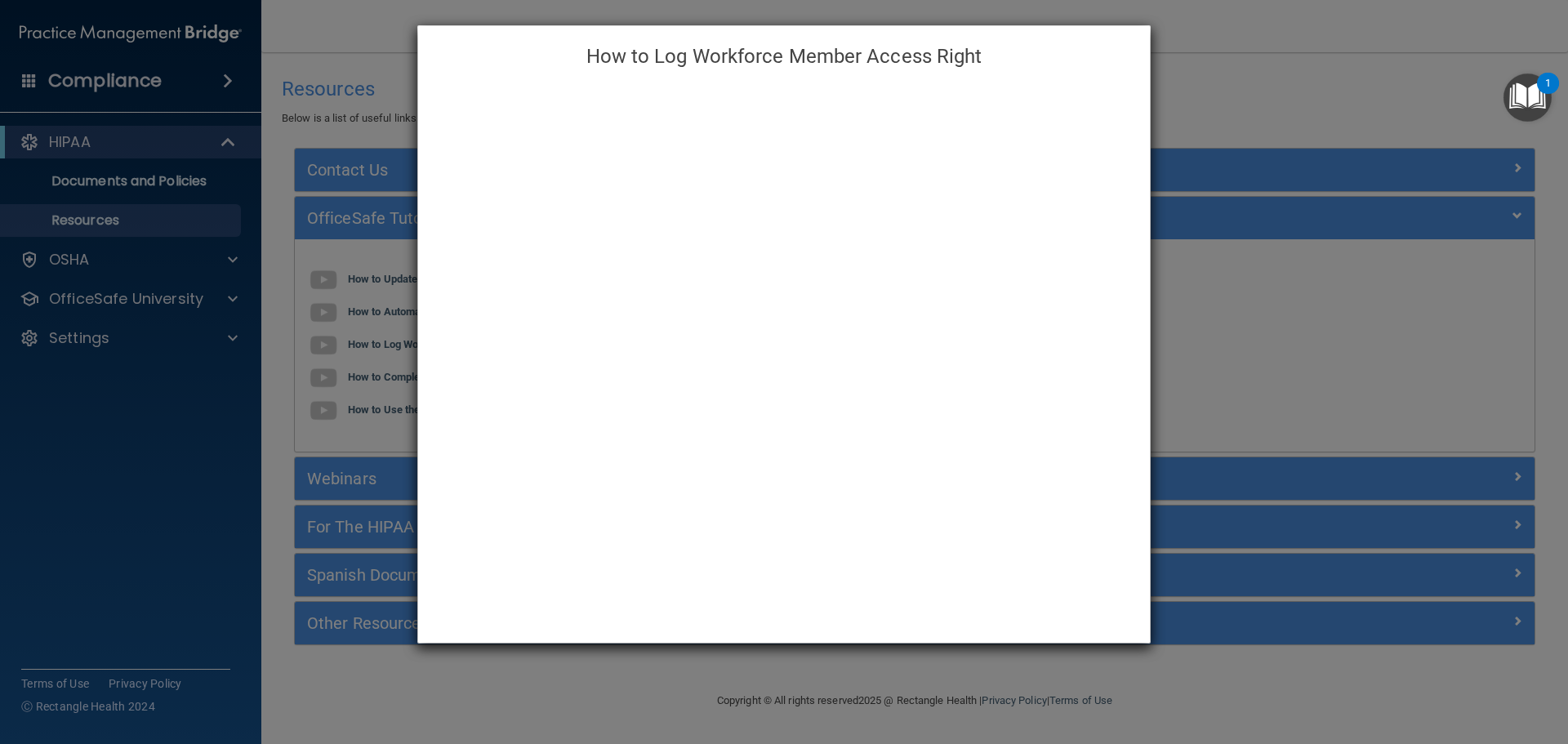
click at [392, 51] on div "How to Log Workforce Member Access Right" at bounding box center [784, 372] width 1568 height 744
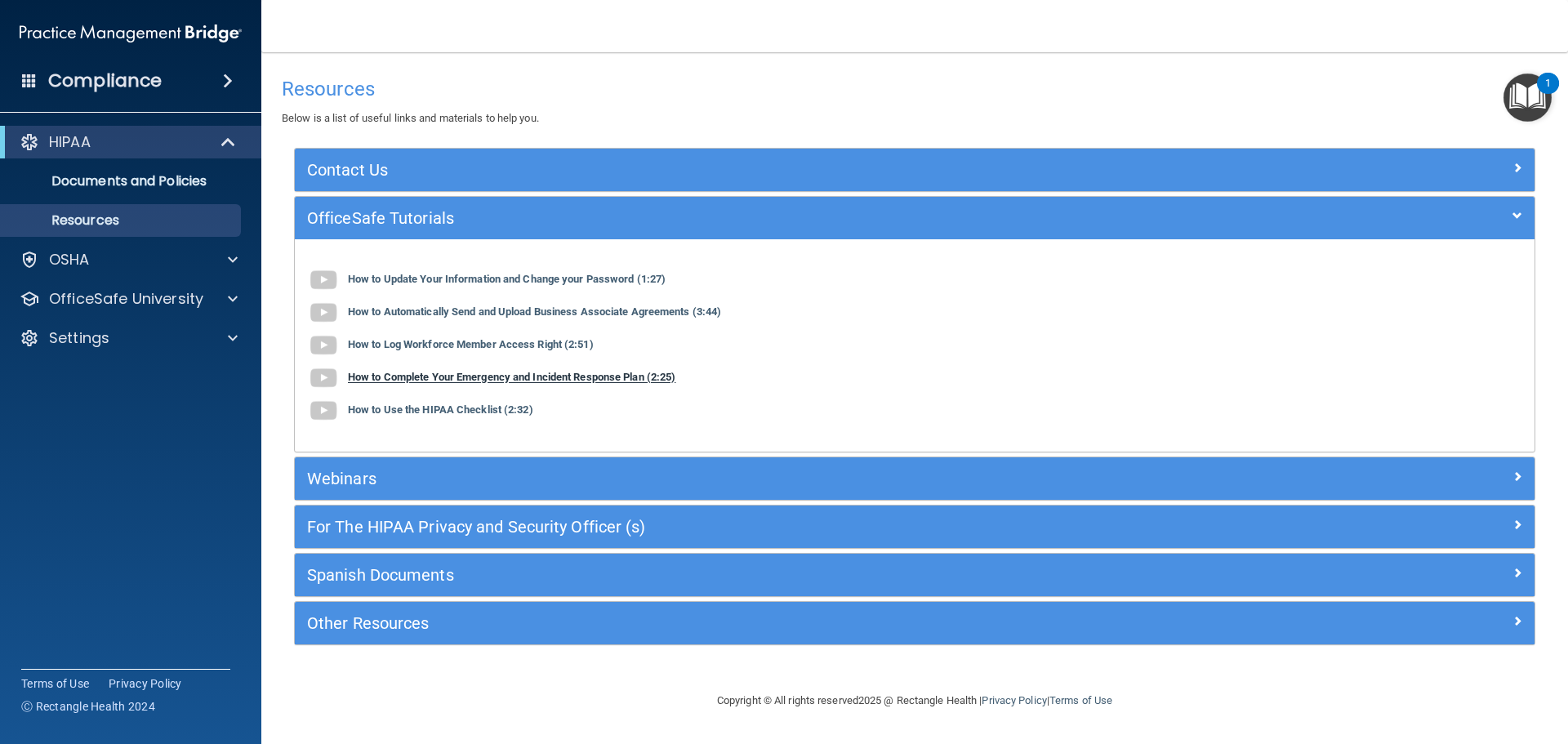
click at [447, 372] on b "How to Complete Your Emergency and Incident Response Plan (2:25)" at bounding box center [511, 378] width 327 height 12
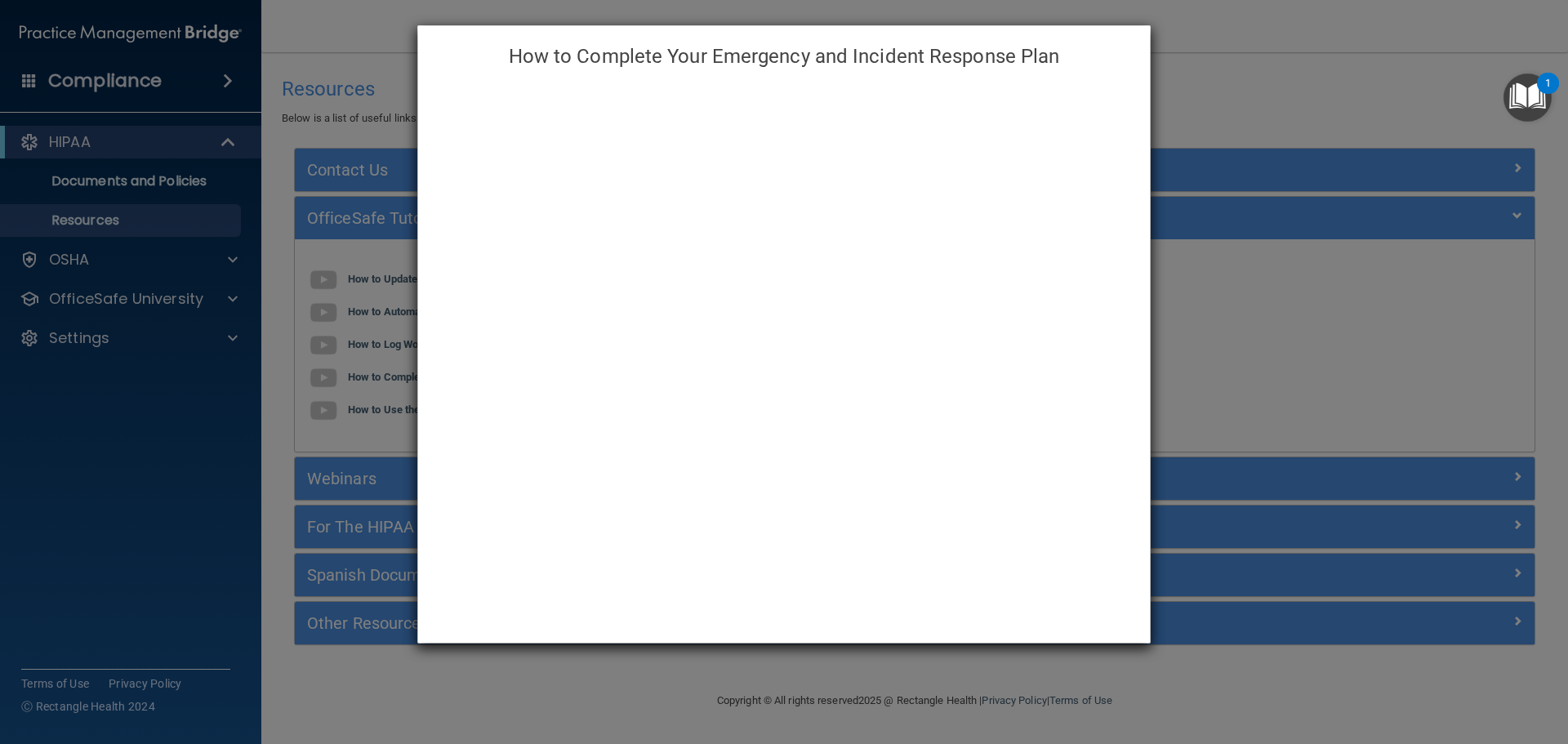
click at [311, 59] on div "How to Complete Your Emergency and Incident Response Plan" at bounding box center [784, 372] width 1568 height 744
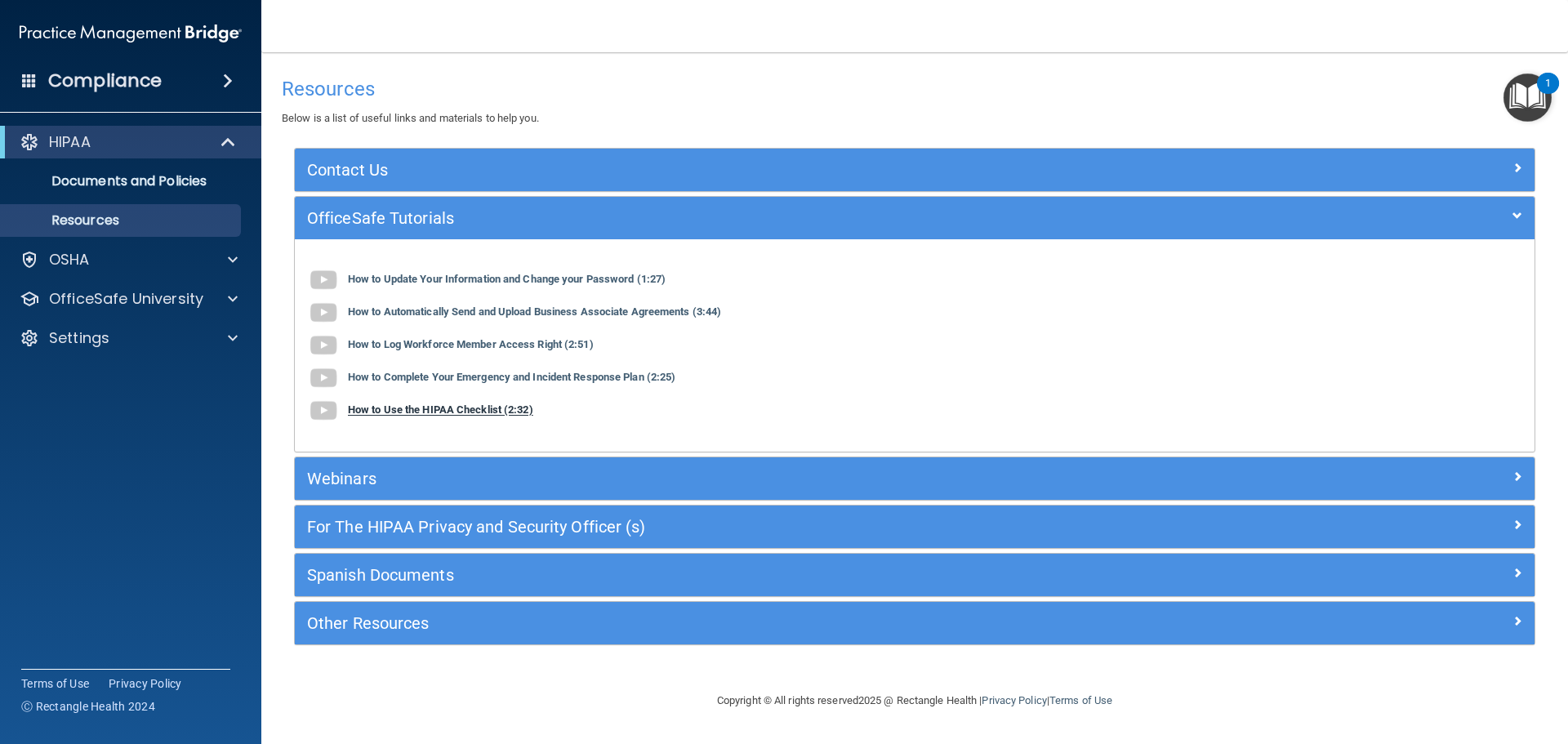
click at [435, 412] on b "How to Use the HIPAA Checklist (2:32)" at bounding box center [441, 411] width 186 height 12
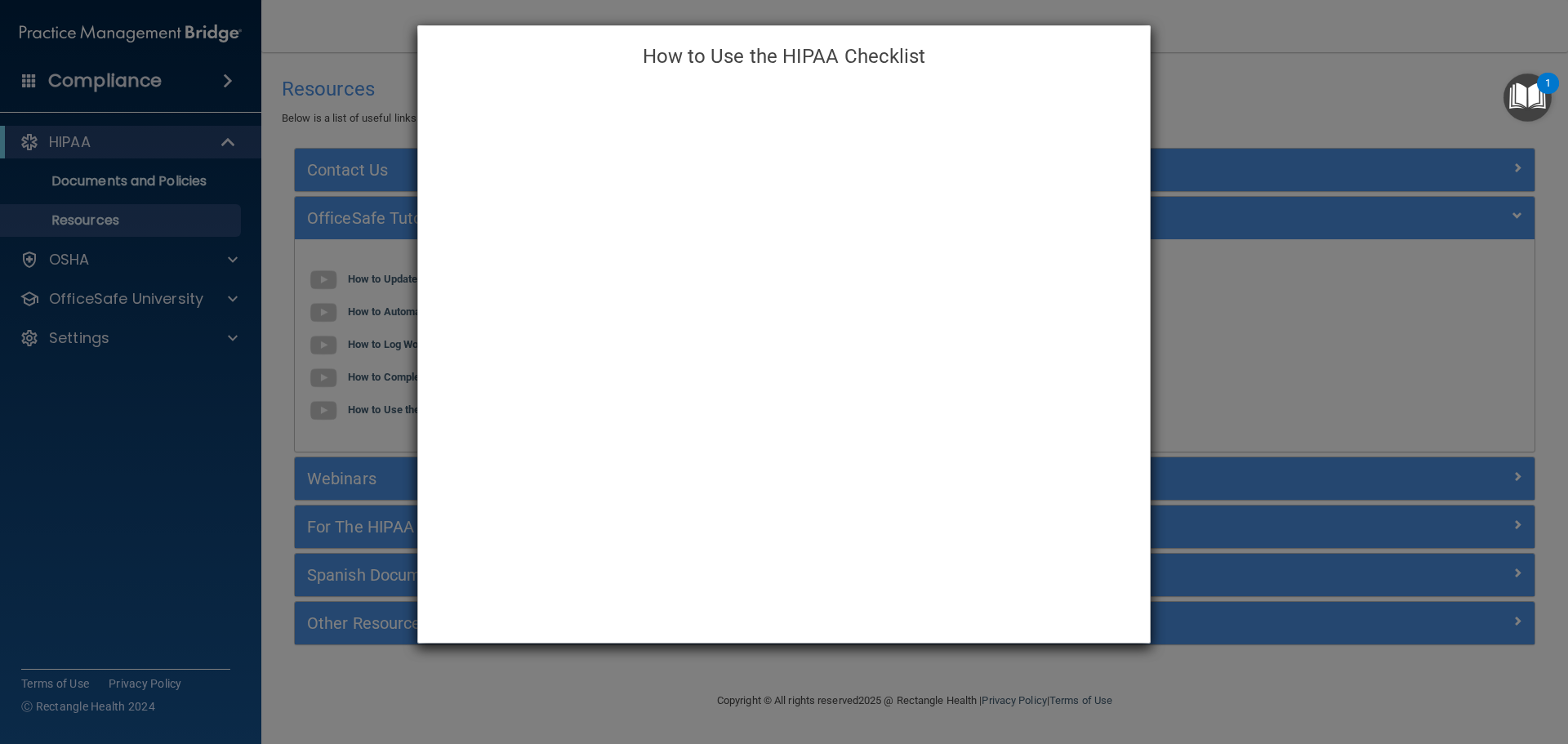
click at [378, 53] on div "How to Use the HIPAA Checklist" at bounding box center [784, 372] width 1568 height 744
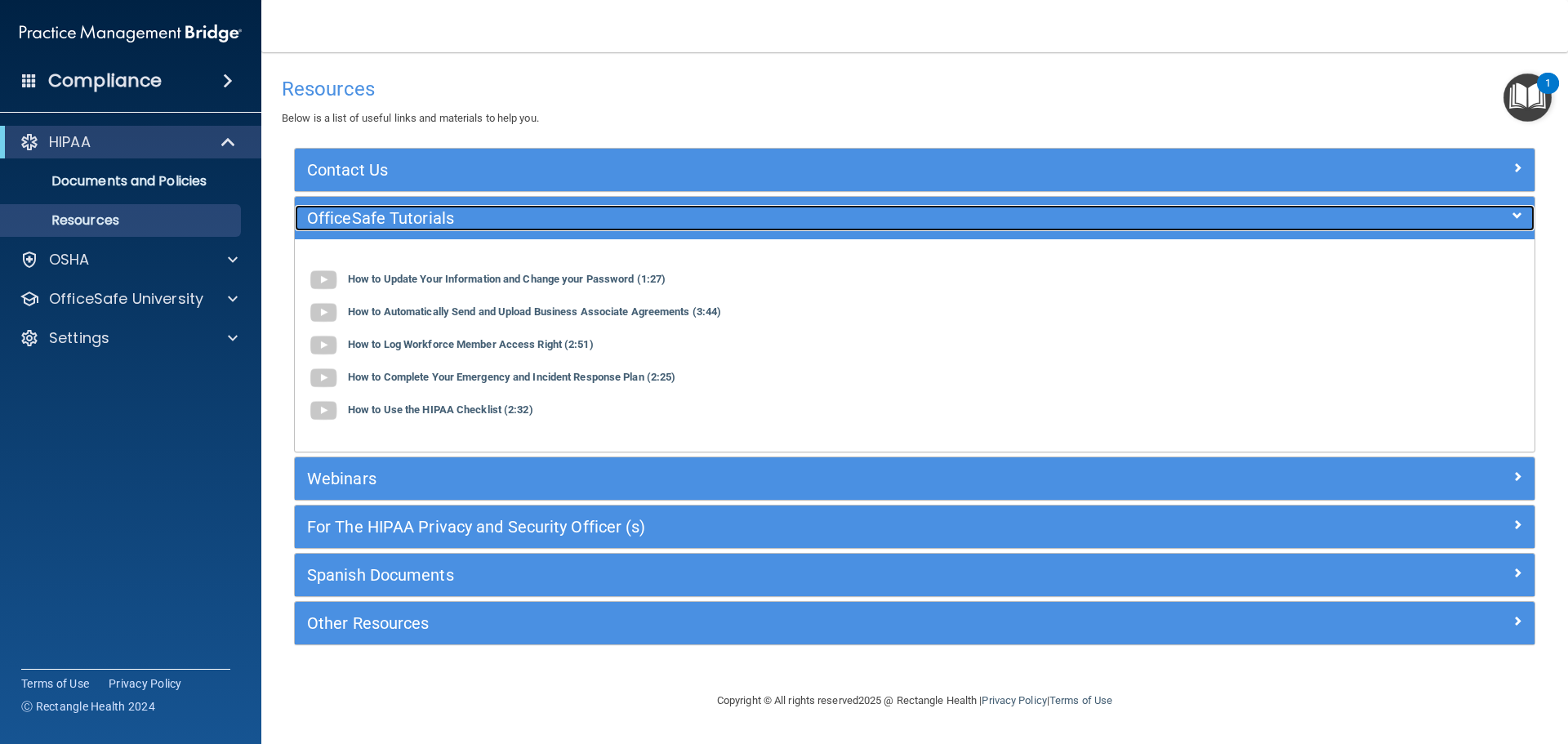
click at [452, 207] on div "OfficeSafe Tutorials" at bounding box center [761, 218] width 931 height 26
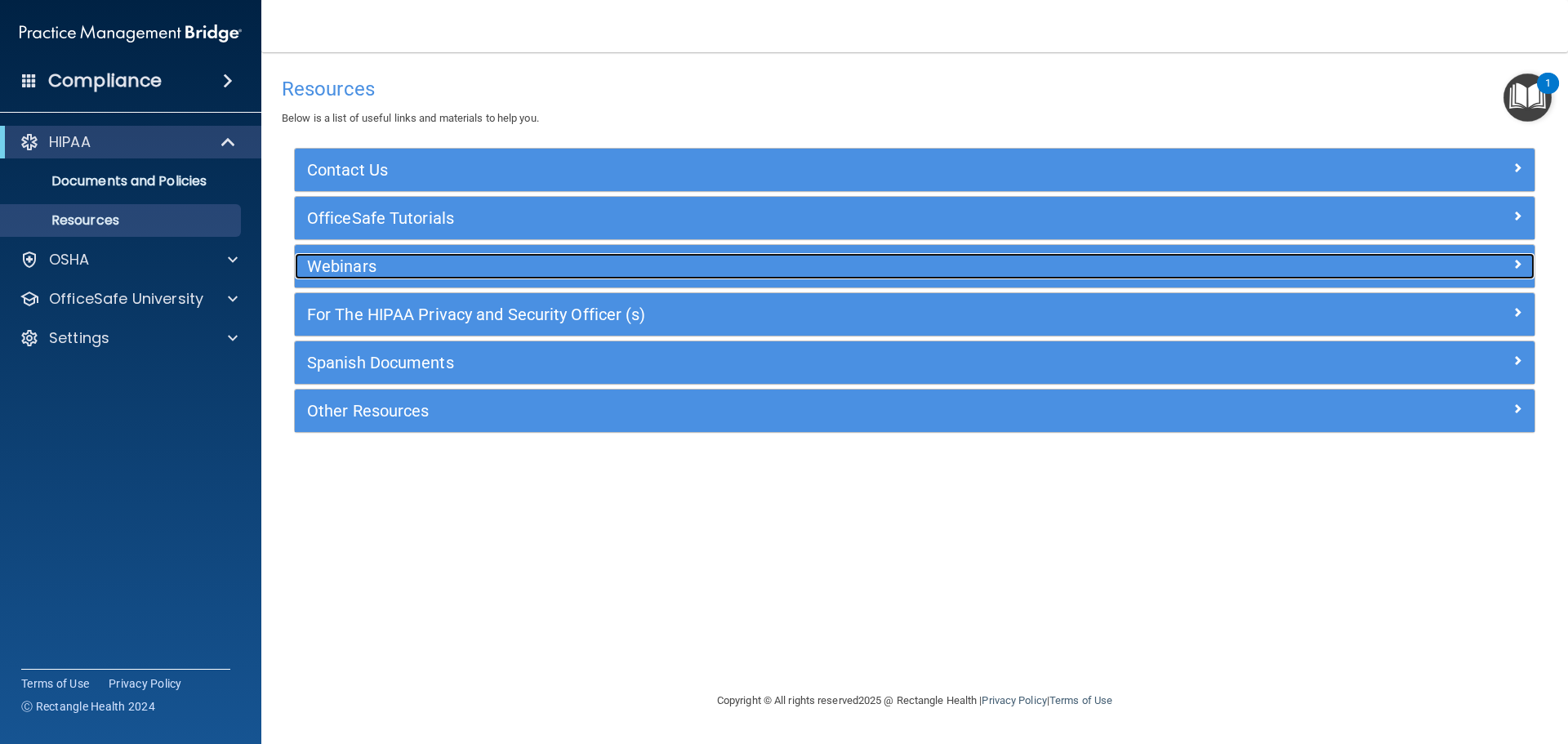
click at [438, 264] on h5 "Webinars" at bounding box center [760, 266] width 906 height 18
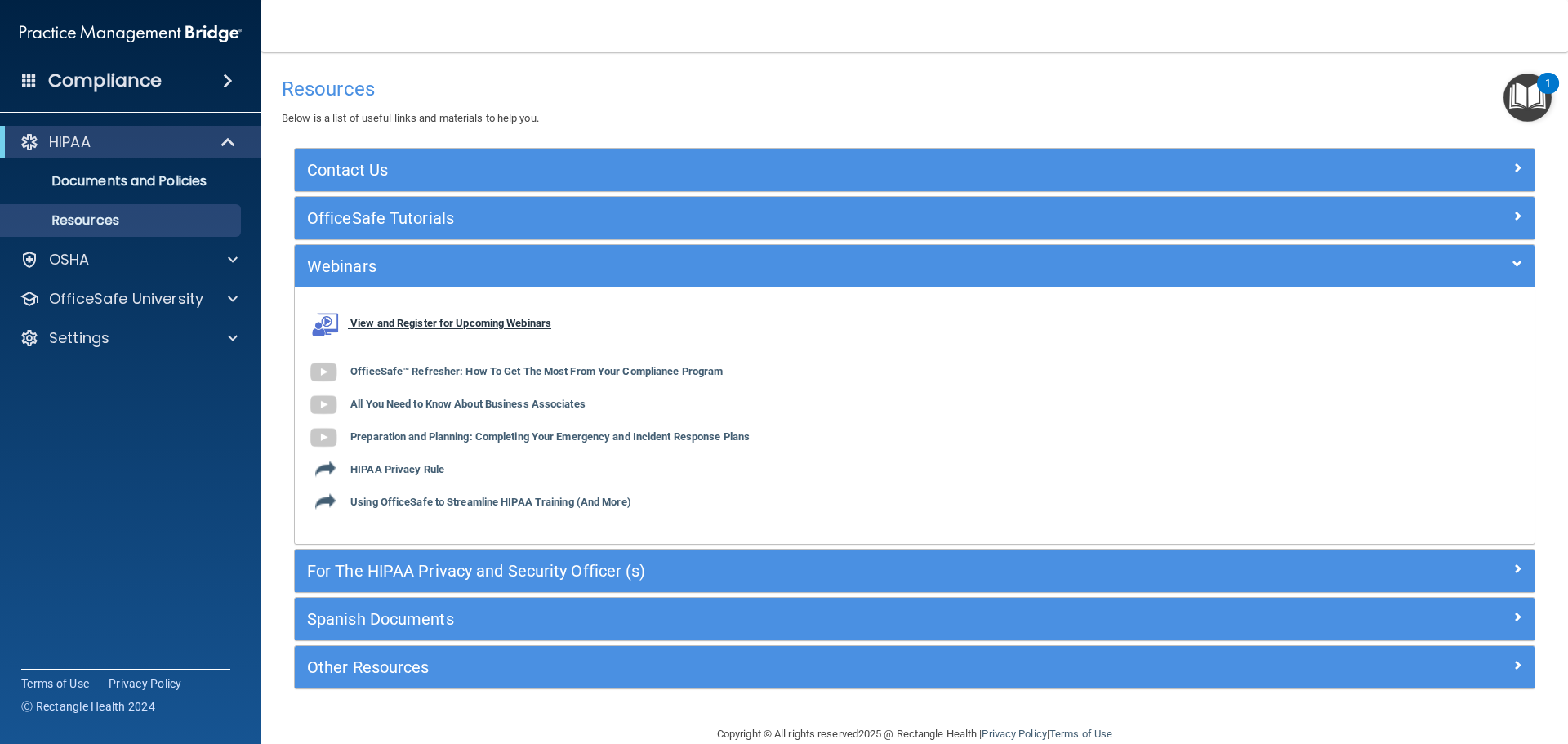
click at [429, 324] on b "View and Register for Upcoming Webinars" at bounding box center [451, 324] width 201 height 12
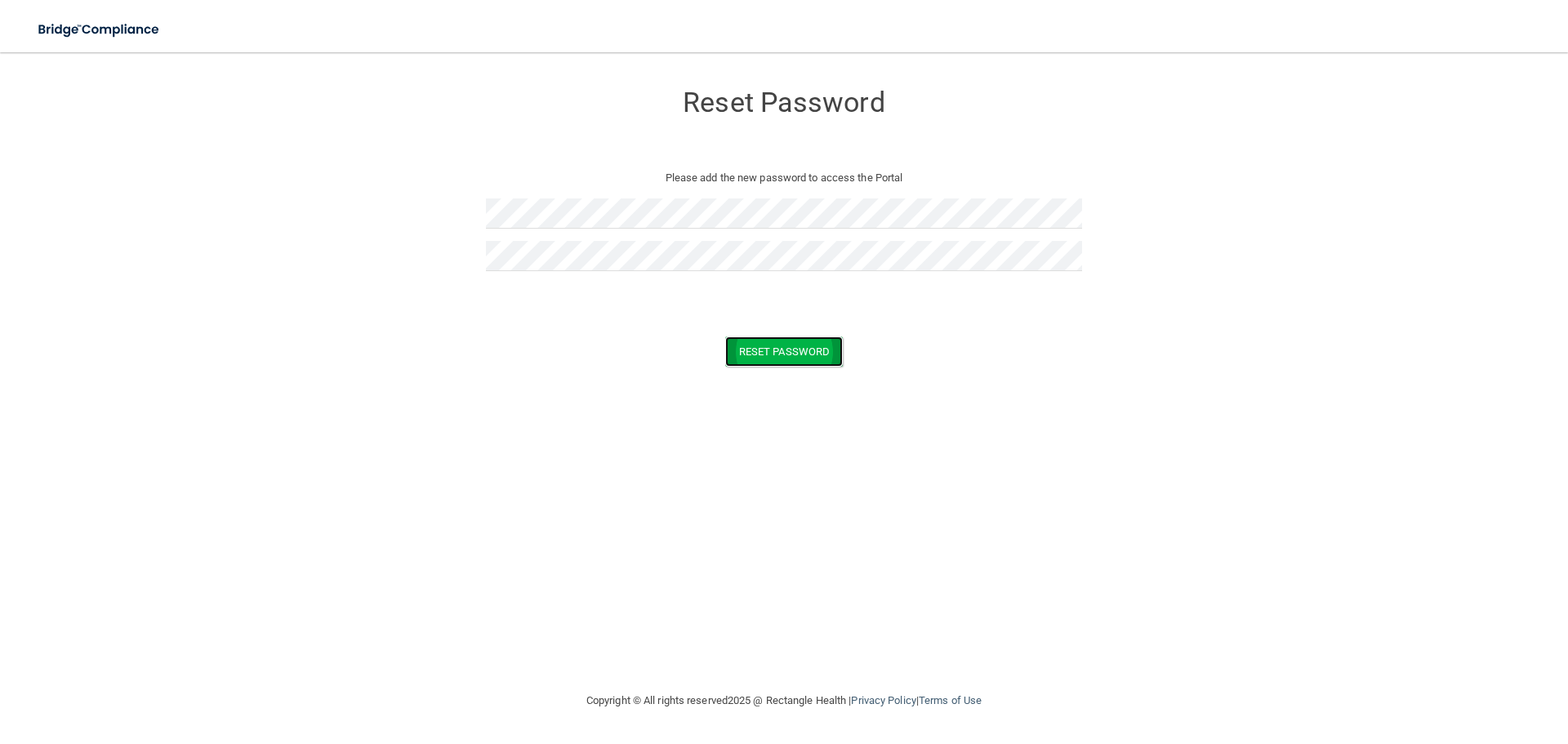
click at [783, 349] on button "Reset Password" at bounding box center [783, 352] width 117 height 30
